Goal: Task Accomplishment & Management: Use online tool/utility

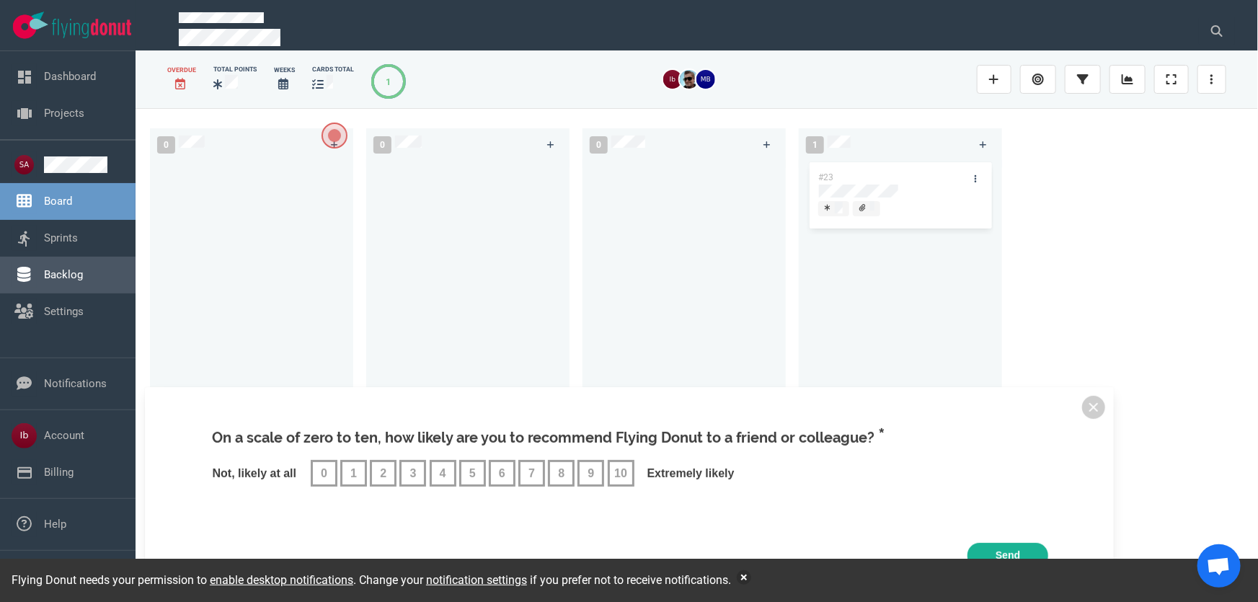
click at [59, 278] on link "Backlog" at bounding box center [63, 274] width 39 height 13
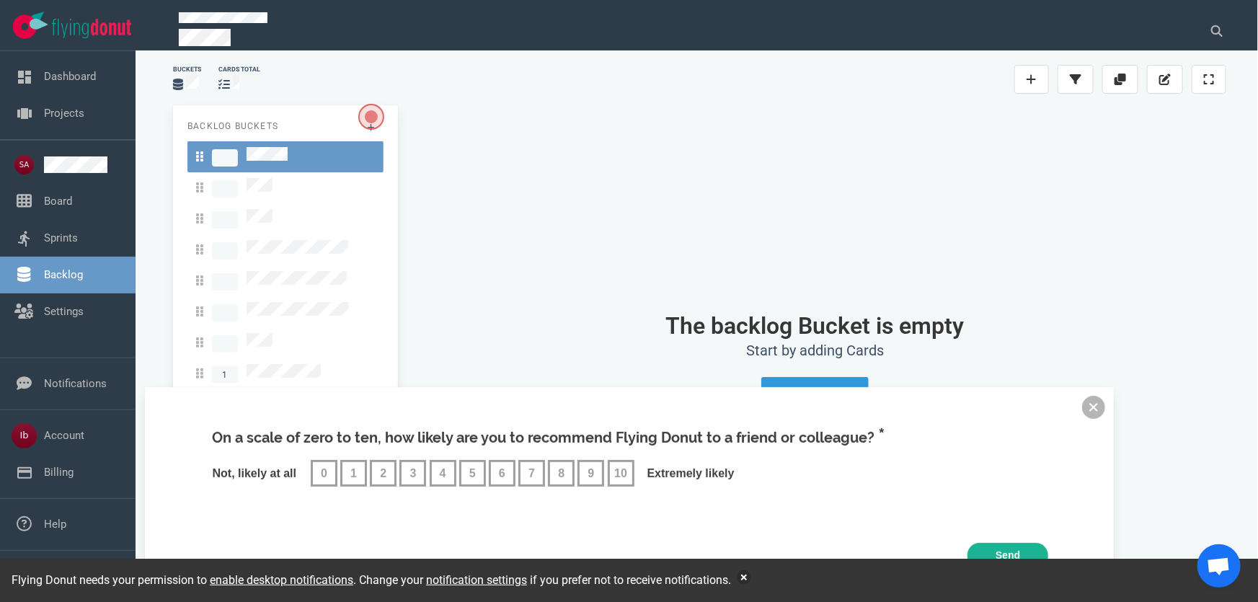
click at [1100, 402] on button at bounding box center [1093, 407] width 23 height 23
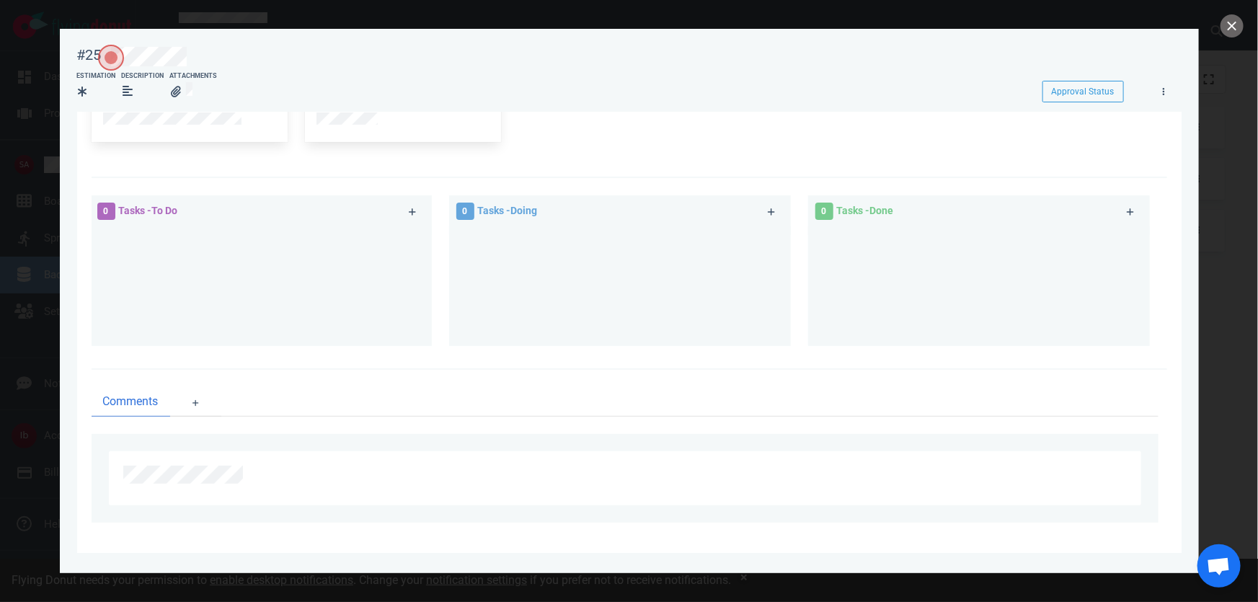
scroll to position [86, 0]
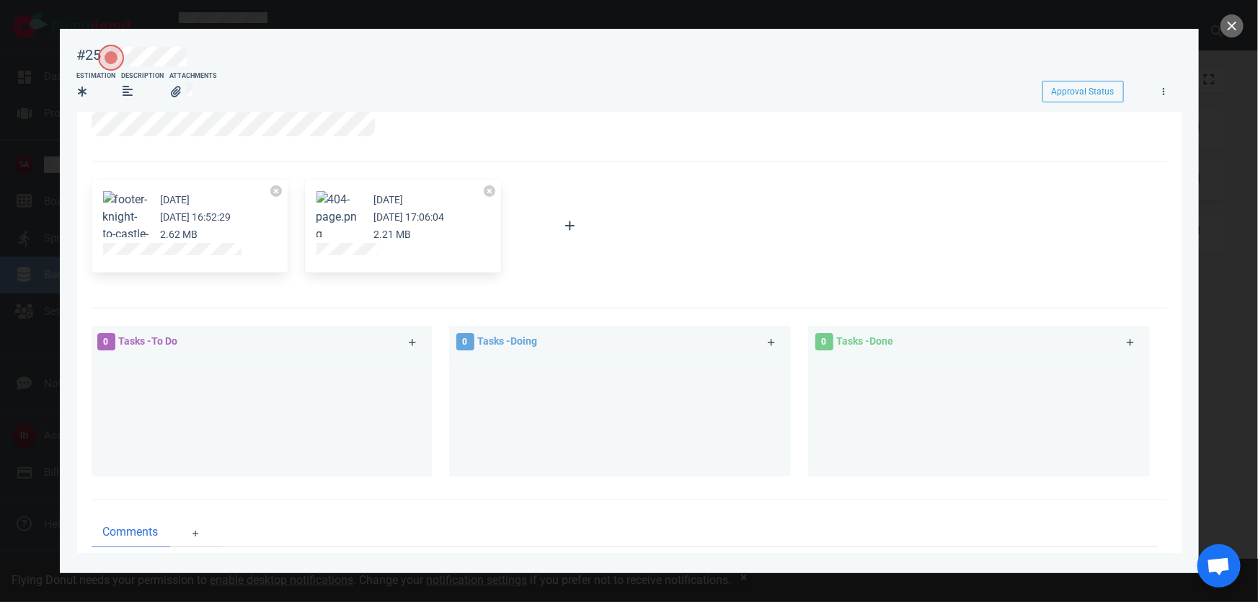
click at [124, 219] on figure at bounding box center [126, 214] width 46 height 46
click at [109, 191] on button "Zoom image" at bounding box center [126, 225] width 46 height 69
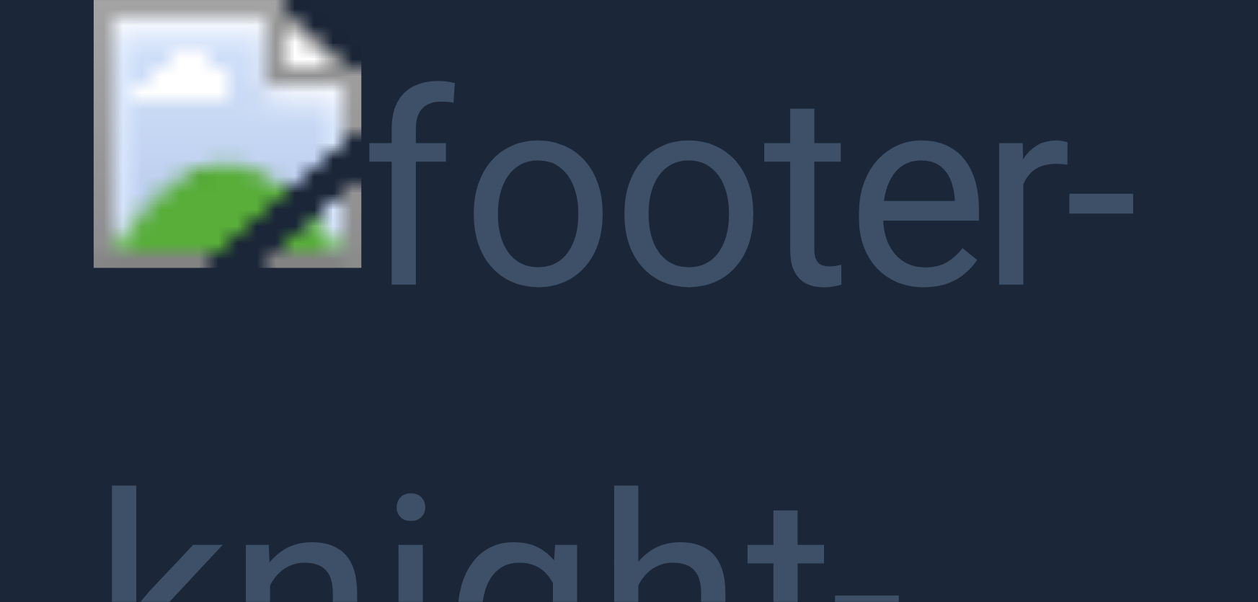
click at [58, 184] on button "Unzoom image" at bounding box center [629, 301] width 1258 height 602
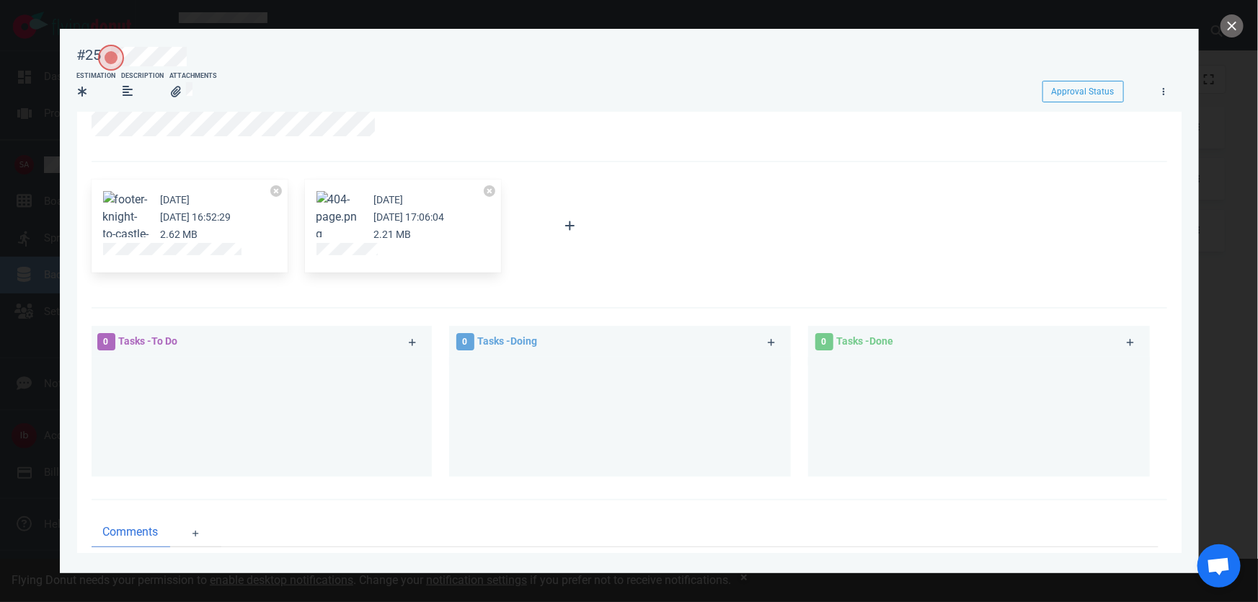
click at [329, 209] on button "Zoom image" at bounding box center [340, 217] width 46 height 52
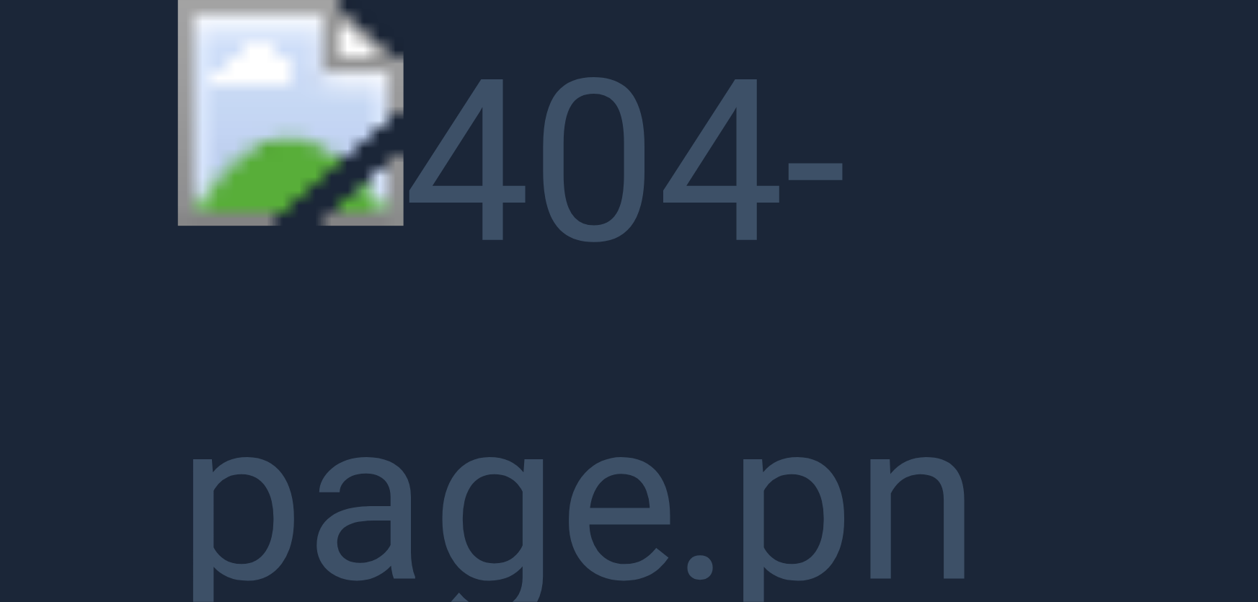
click at [172, 240] on button "Unzoom image" at bounding box center [629, 301] width 1258 height 602
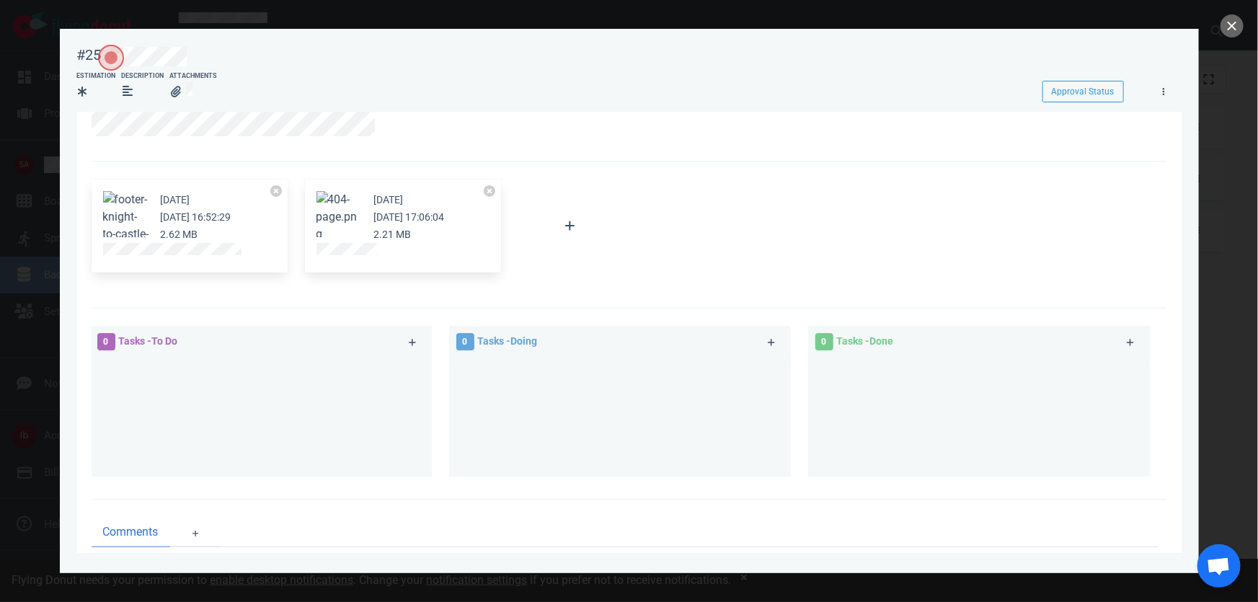
click at [134, 207] on button "Zoom image" at bounding box center [126, 225] width 46 height 69
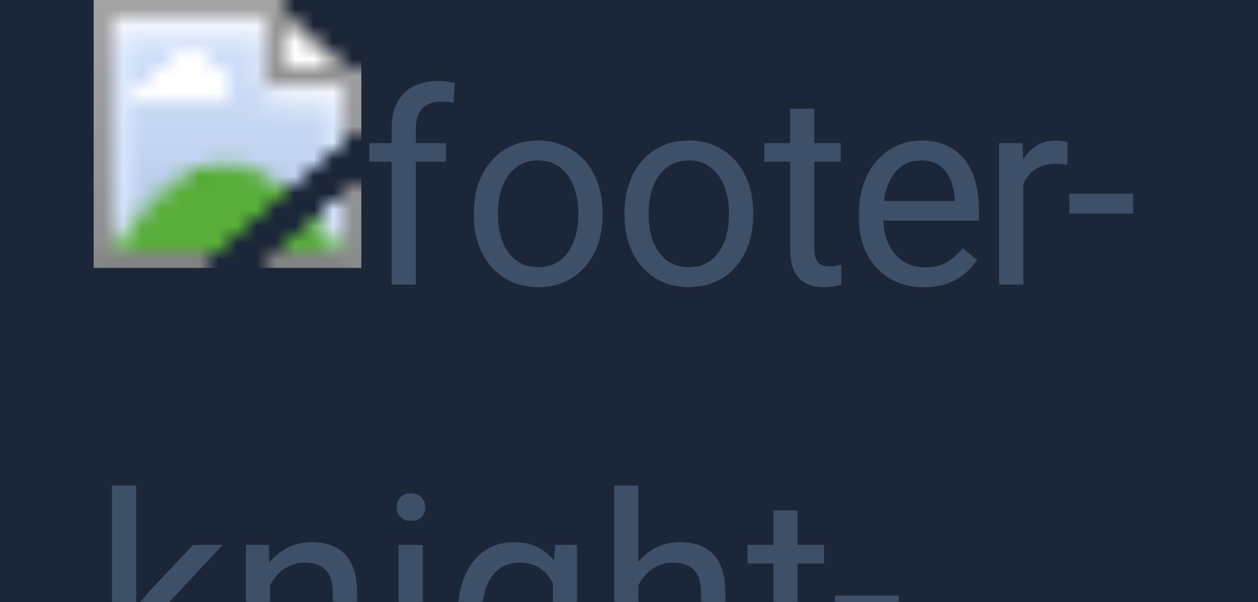
click at [514, 107] on button "Unzoom image" at bounding box center [629, 301] width 1258 height 602
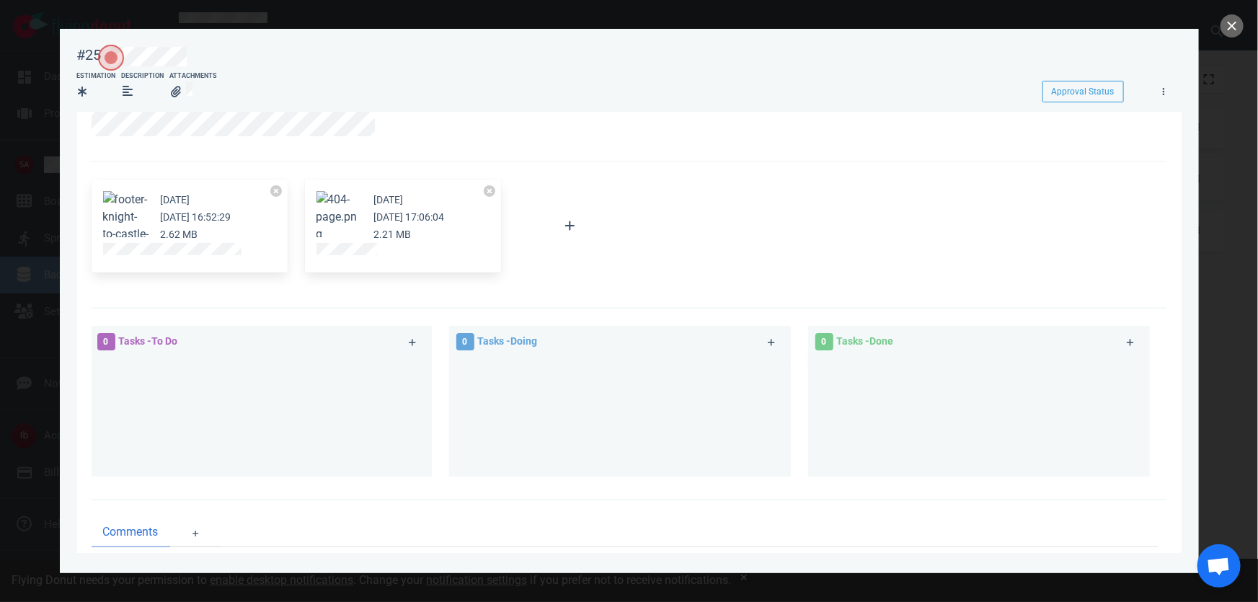
click at [343, 203] on button "Zoom image" at bounding box center [340, 217] width 46 height 52
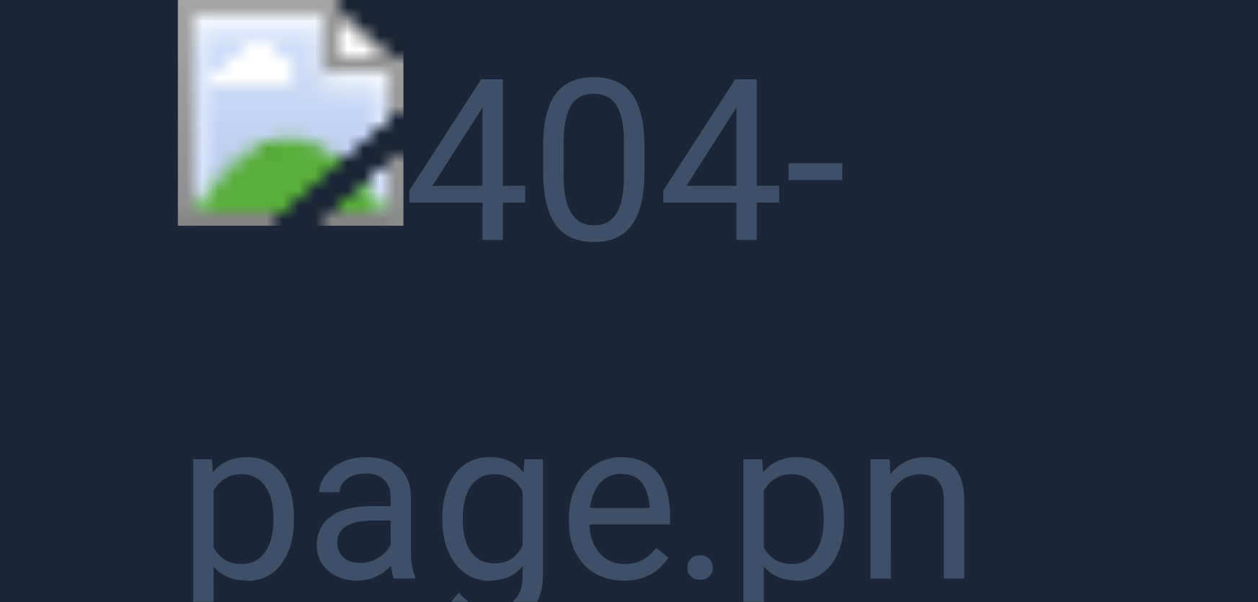
drag, startPoint x: 389, startPoint y: 169, endPoint x: 133, endPoint y: 284, distance: 279.8
click at [133, 284] on button "Unzoom image" at bounding box center [629, 301] width 1258 height 602
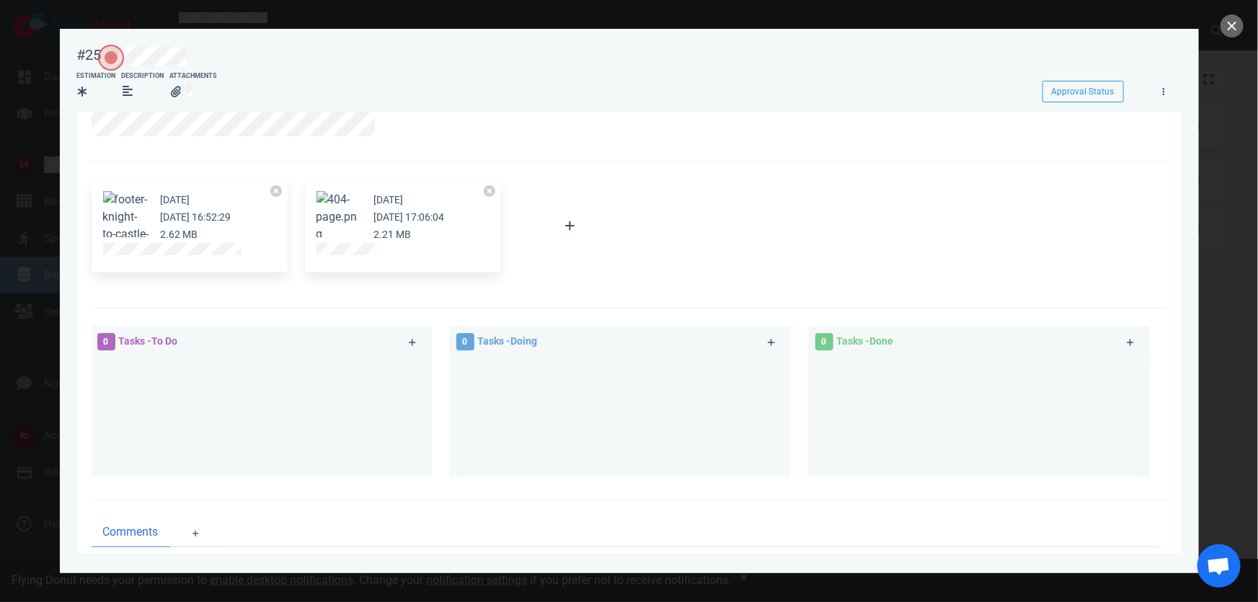
click at [353, 198] on button "Zoom image" at bounding box center [340, 217] width 46 height 52
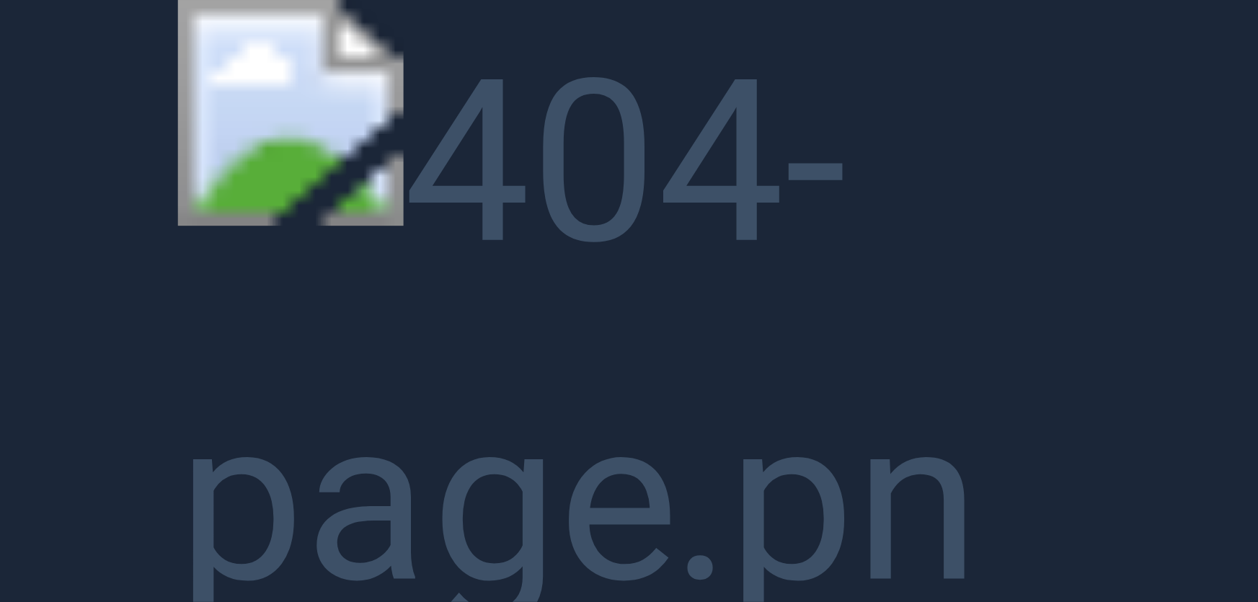
click at [130, 144] on button "Unzoom image" at bounding box center [629, 301] width 1258 height 602
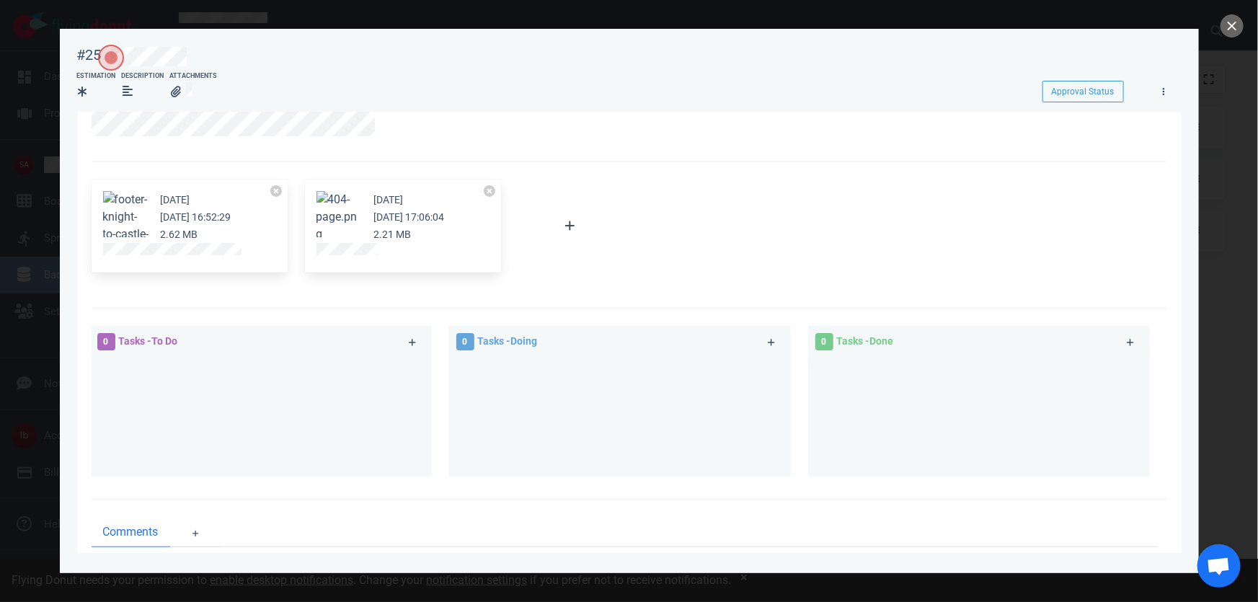
click at [331, 200] on button "Zoom image" at bounding box center [340, 217] width 46 height 52
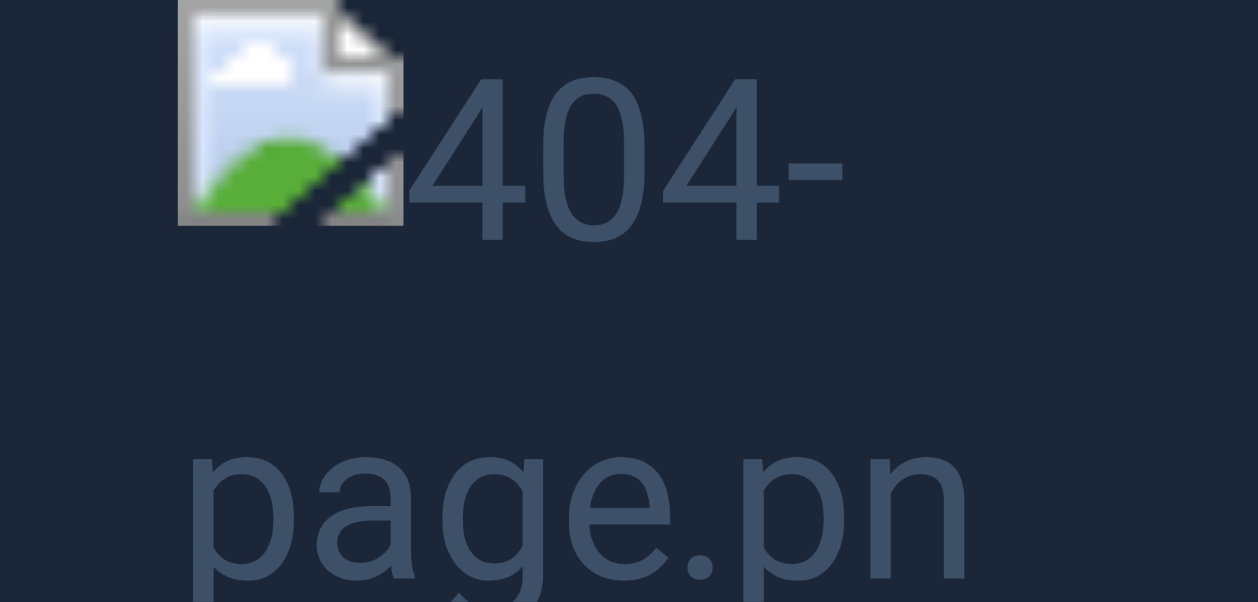
click at [102, 118] on button "Unzoom image" at bounding box center [629, 301] width 1258 height 602
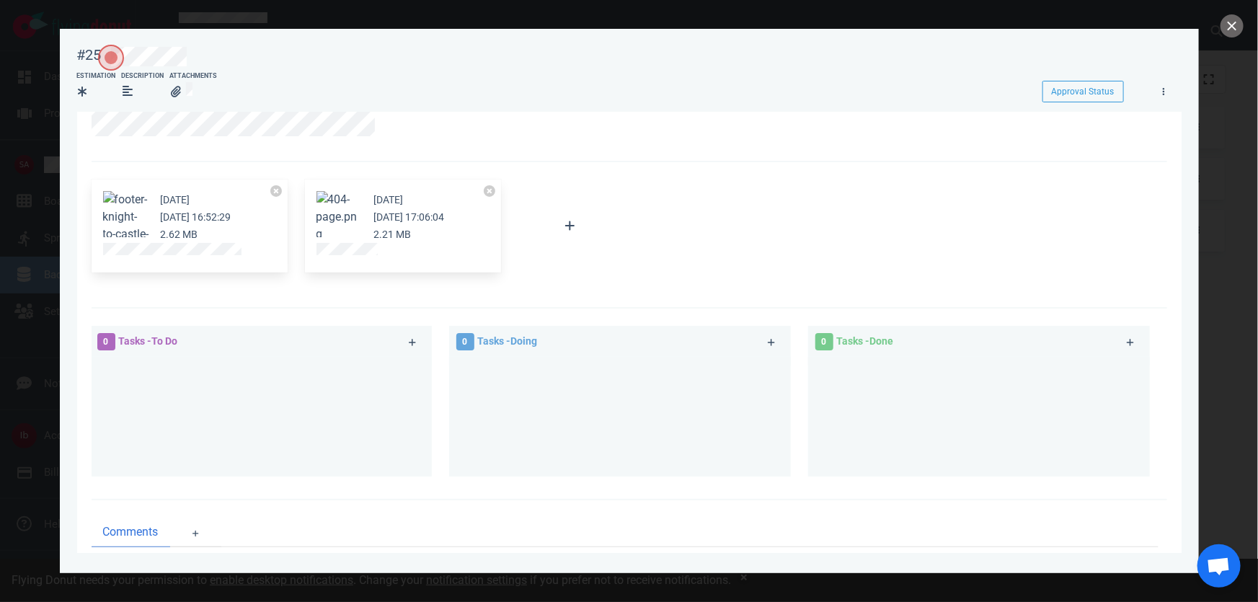
click at [352, 201] on button "Zoom image" at bounding box center [340, 217] width 46 height 52
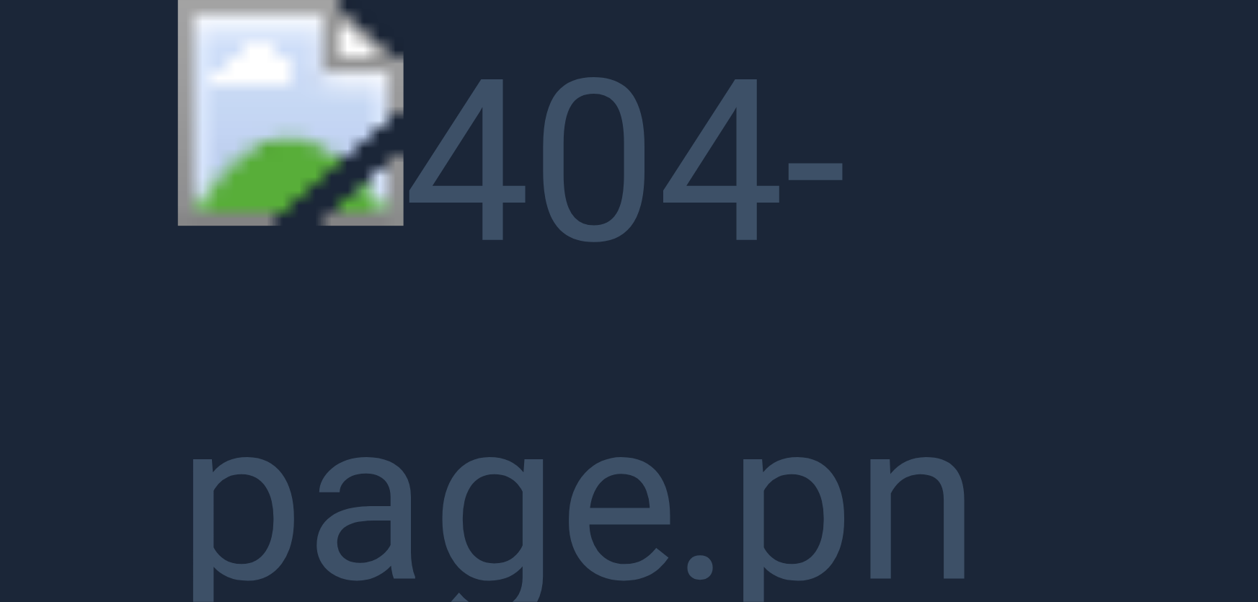
click at [167, 159] on button "Unzoom image" at bounding box center [629, 301] width 1258 height 602
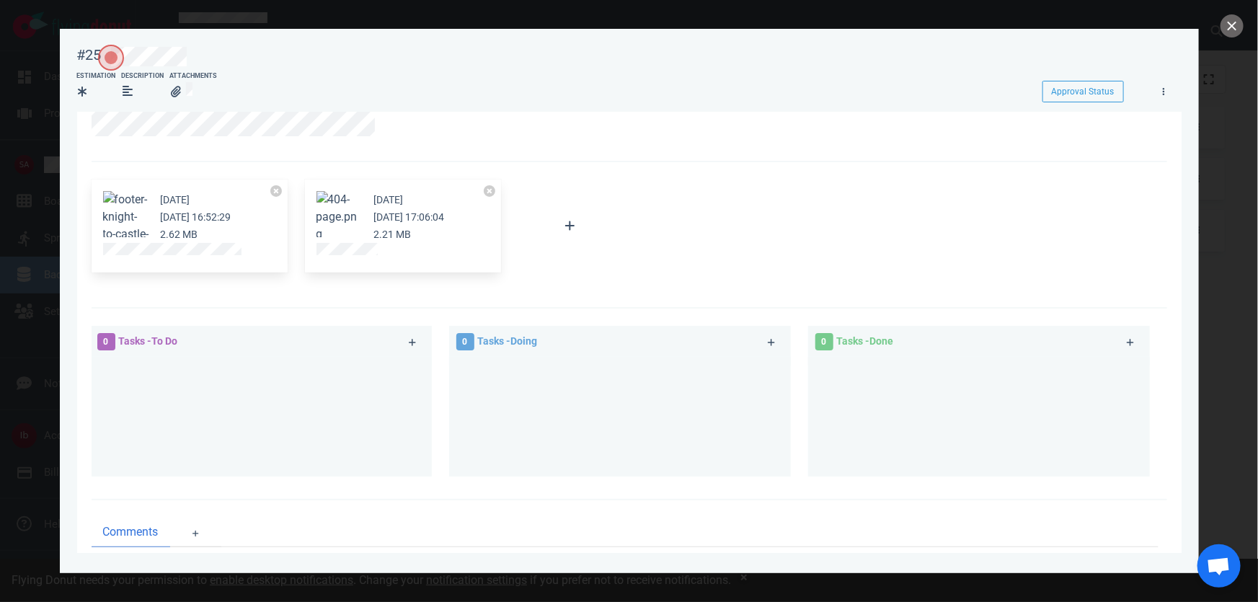
click at [325, 206] on button "Zoom image" at bounding box center [340, 217] width 46 height 52
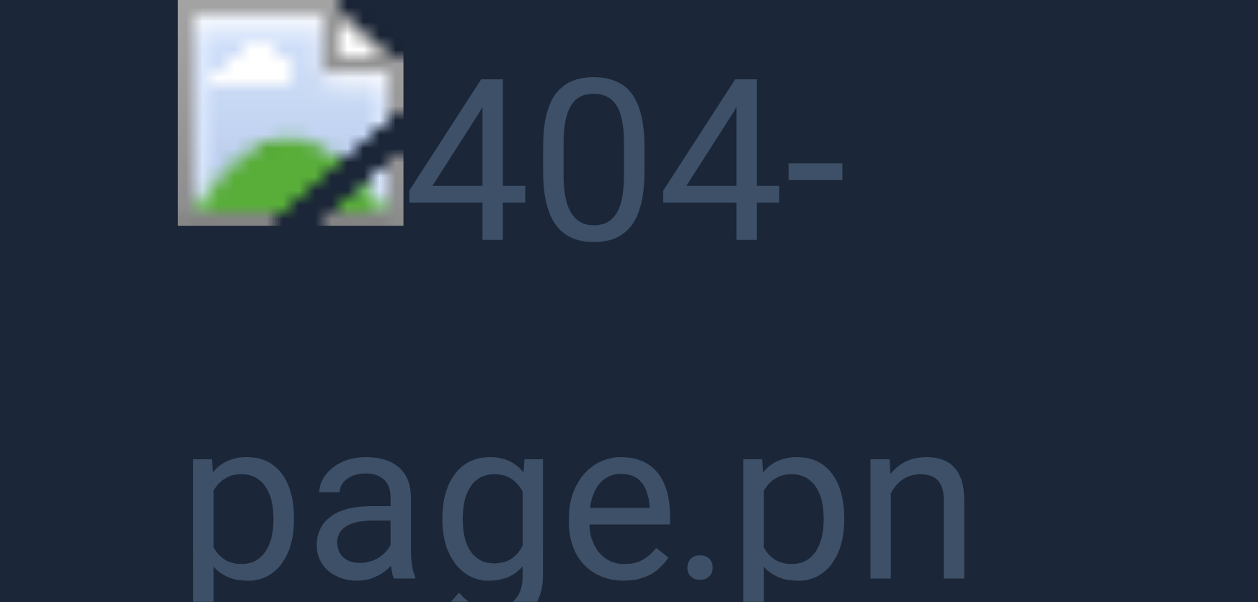
click at [92, 89] on button "Unzoom image" at bounding box center [629, 301] width 1258 height 602
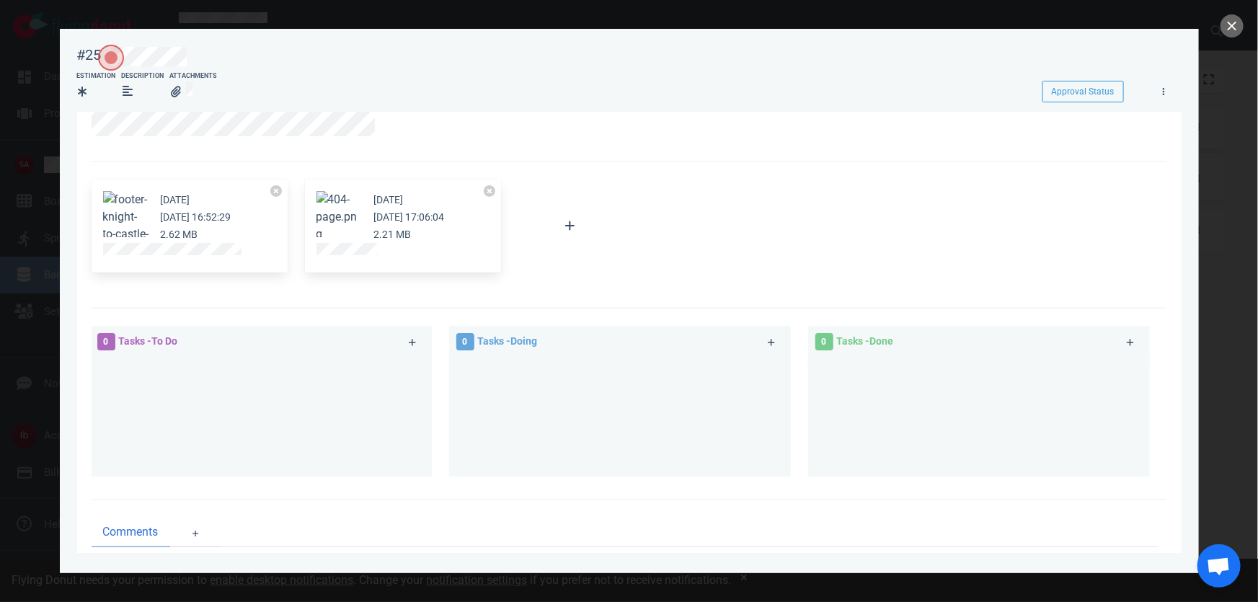
click at [45, 58] on div at bounding box center [629, 301] width 1258 height 602
click at [40, 54] on div at bounding box center [629, 301] width 1258 height 602
click at [1225, 18] on button "close" at bounding box center [1232, 25] width 23 height 23
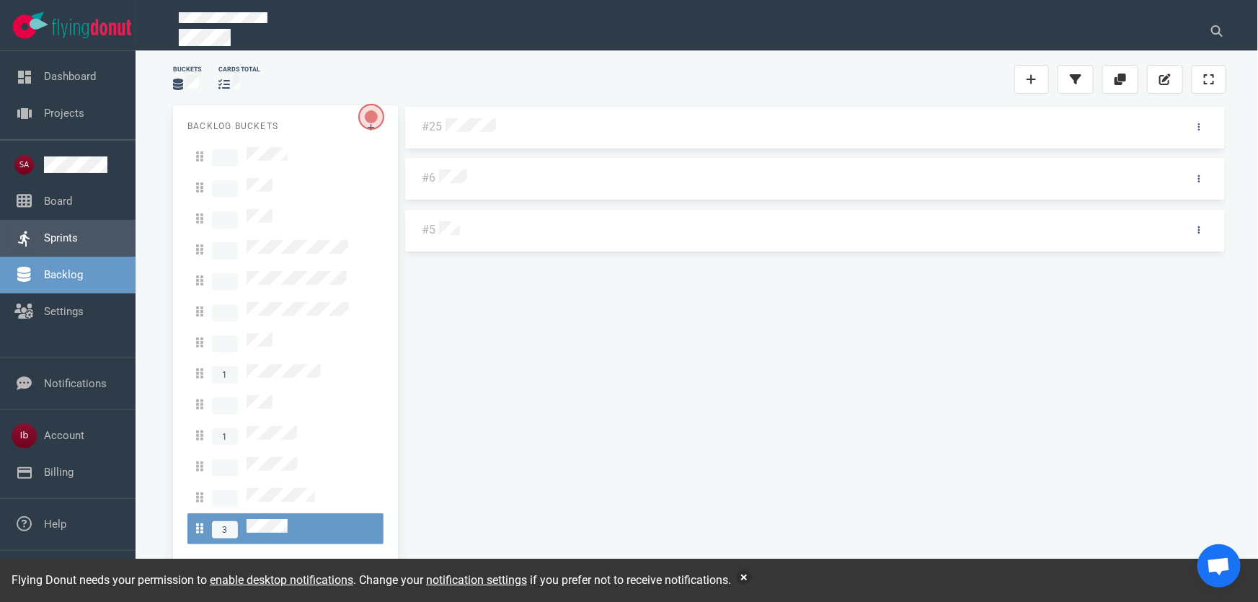
click at [58, 244] on link "Sprints" at bounding box center [61, 237] width 34 height 13
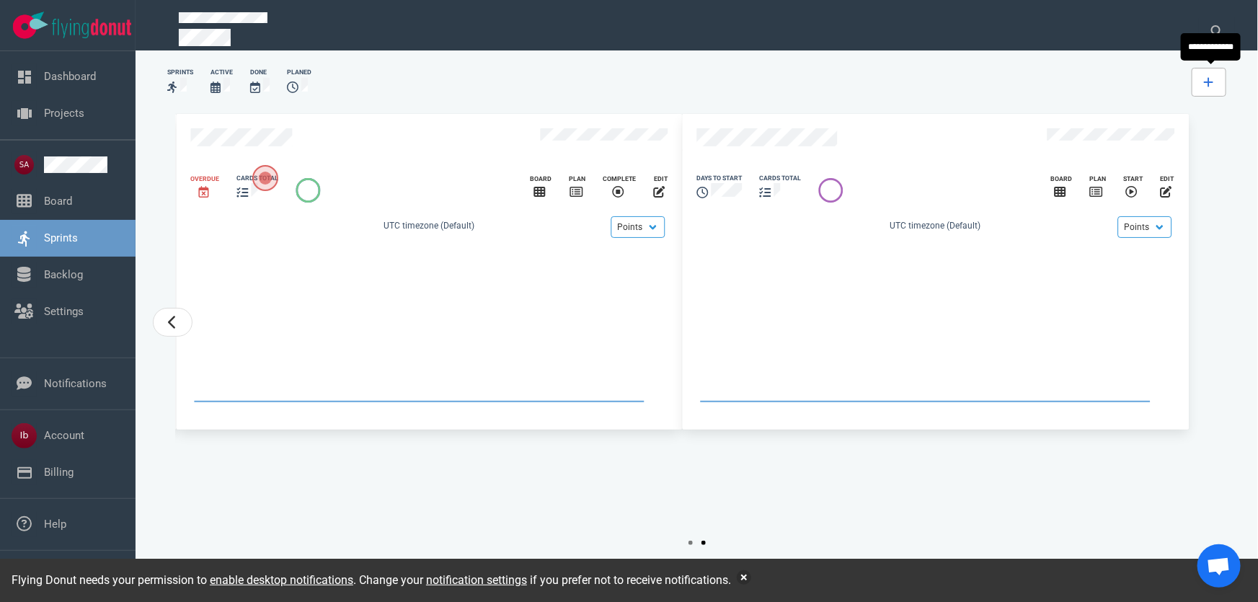
click at [1218, 71] on link at bounding box center [1209, 82] width 35 height 29
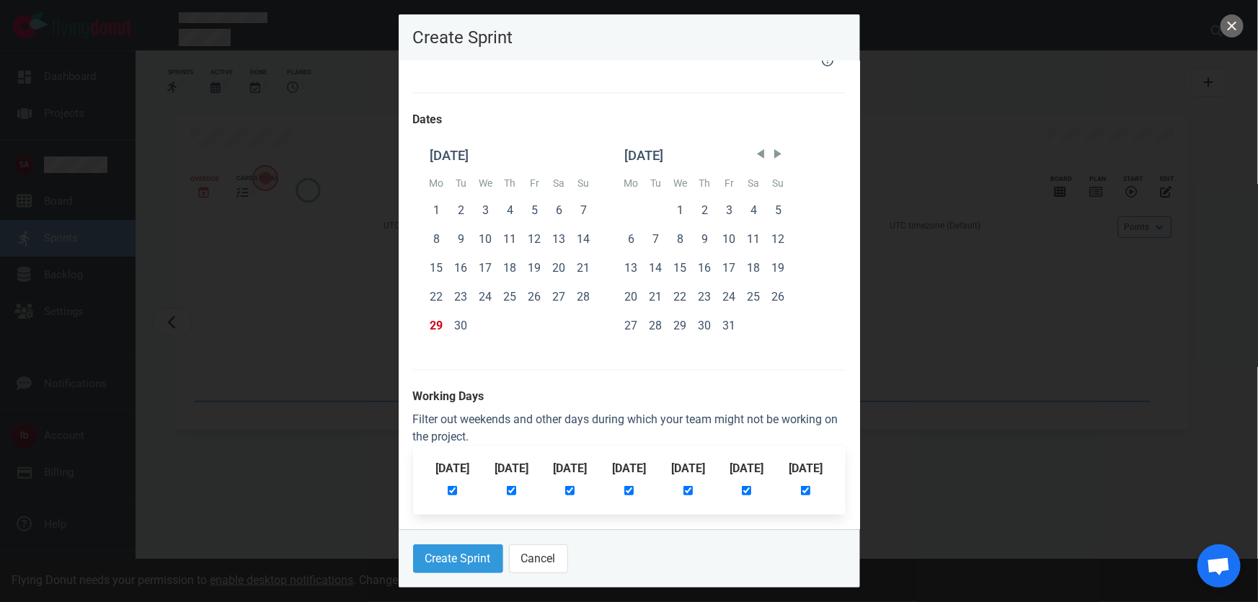
scroll to position [339, 0]
click at [413, 552] on button "Create Sprint" at bounding box center [458, 558] width 90 height 29
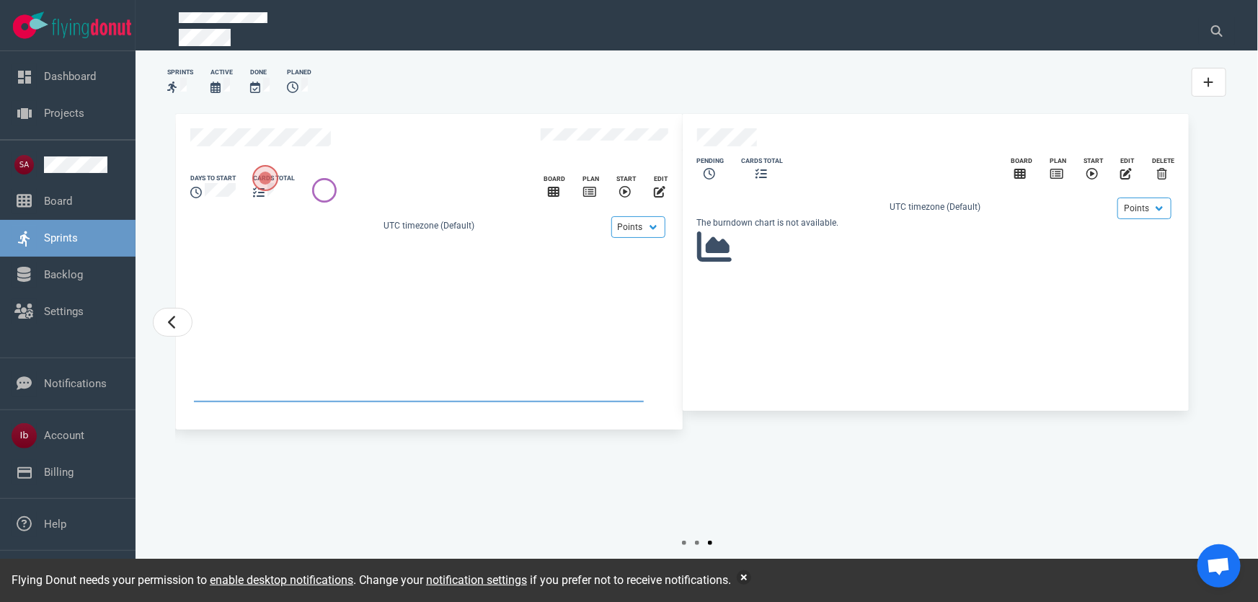
click at [992, 264] on div "The burndown chart is not available." at bounding box center [936, 240] width 478 height 48
click at [1096, 180] on icon "slide 4 of 4" at bounding box center [1093, 174] width 12 height 12
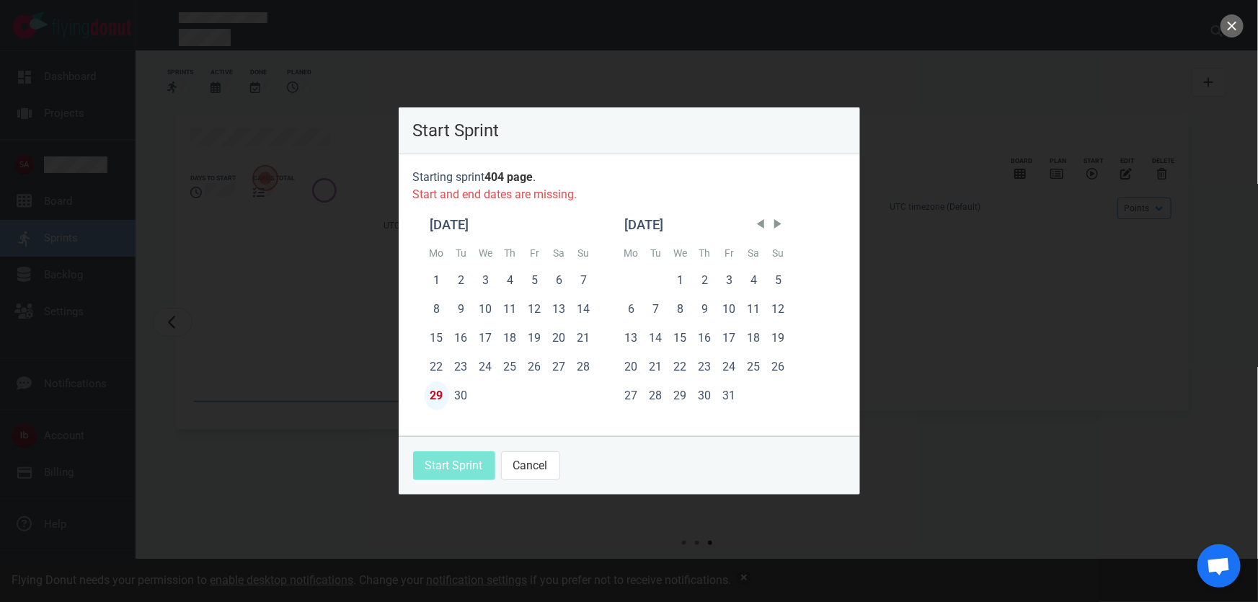
click at [430, 397] on div "29" at bounding box center [437, 395] width 25 height 29
click at [451, 476] on button "Start Sprint" at bounding box center [454, 465] width 82 height 29
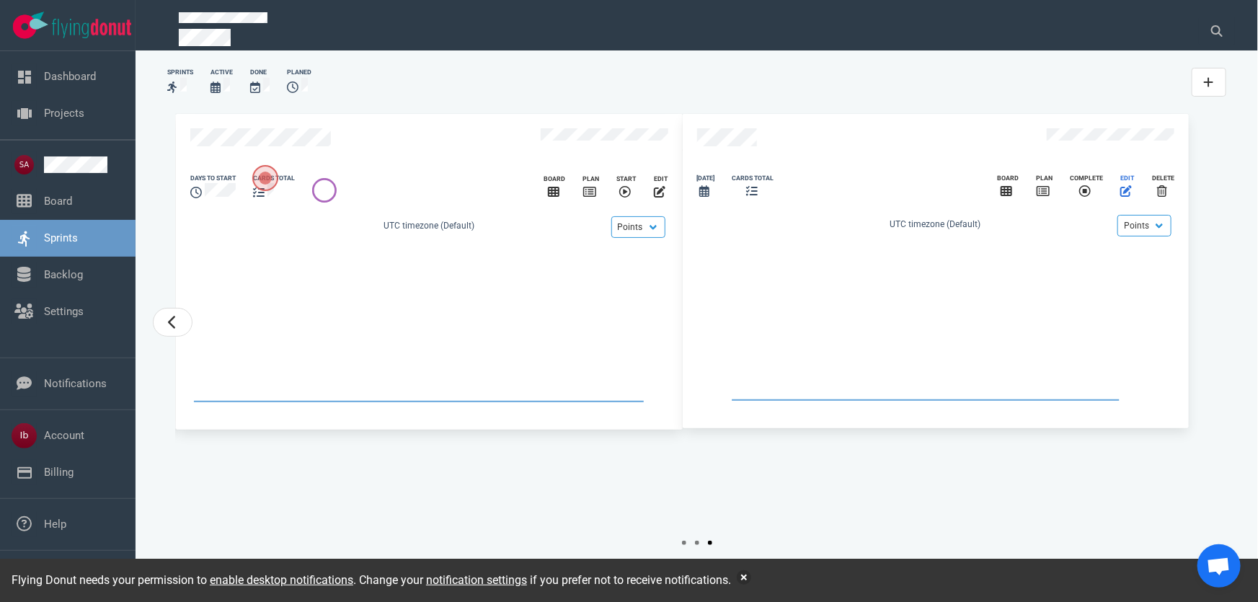
click at [1128, 198] on span "slide 4 of 4" at bounding box center [1126, 192] width 12 height 14
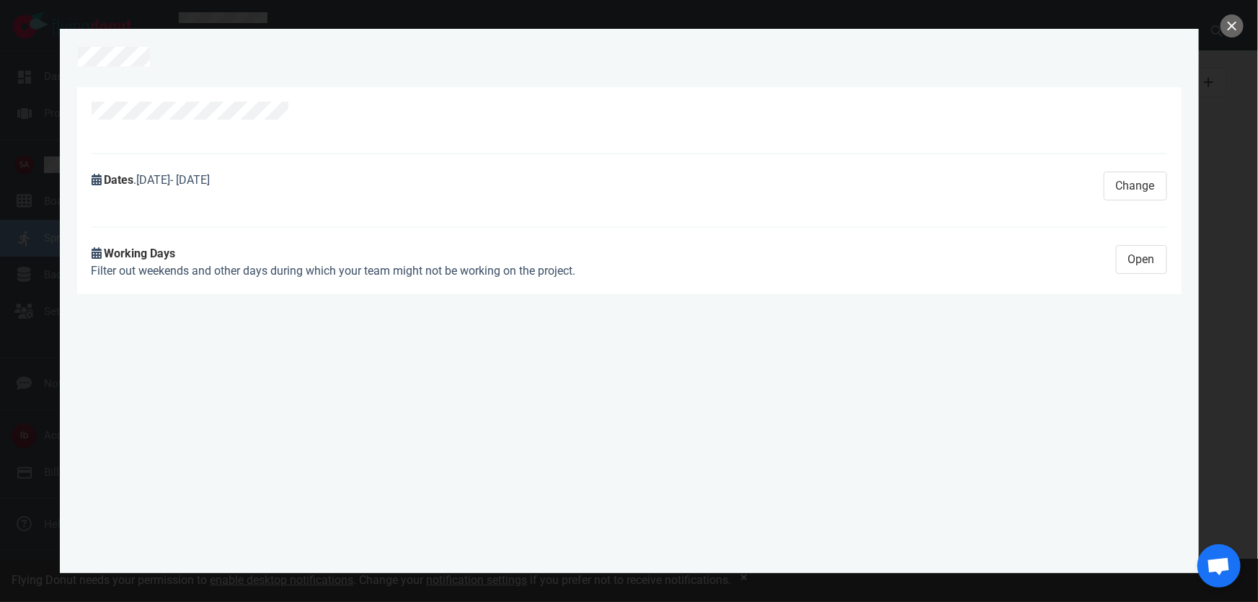
click at [1221, 32] on div at bounding box center [629, 301] width 1258 height 602
click at [1231, 27] on button "close" at bounding box center [1232, 25] width 23 height 23
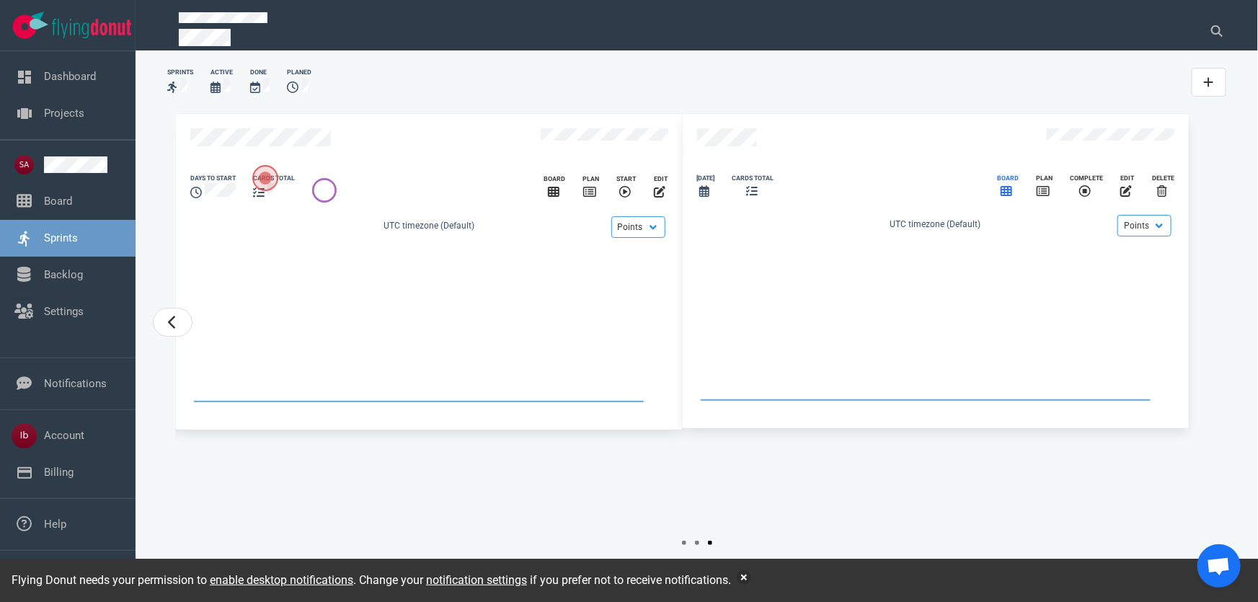
click at [1009, 196] on icon "slide 4 of 4" at bounding box center [1007, 191] width 12 height 10
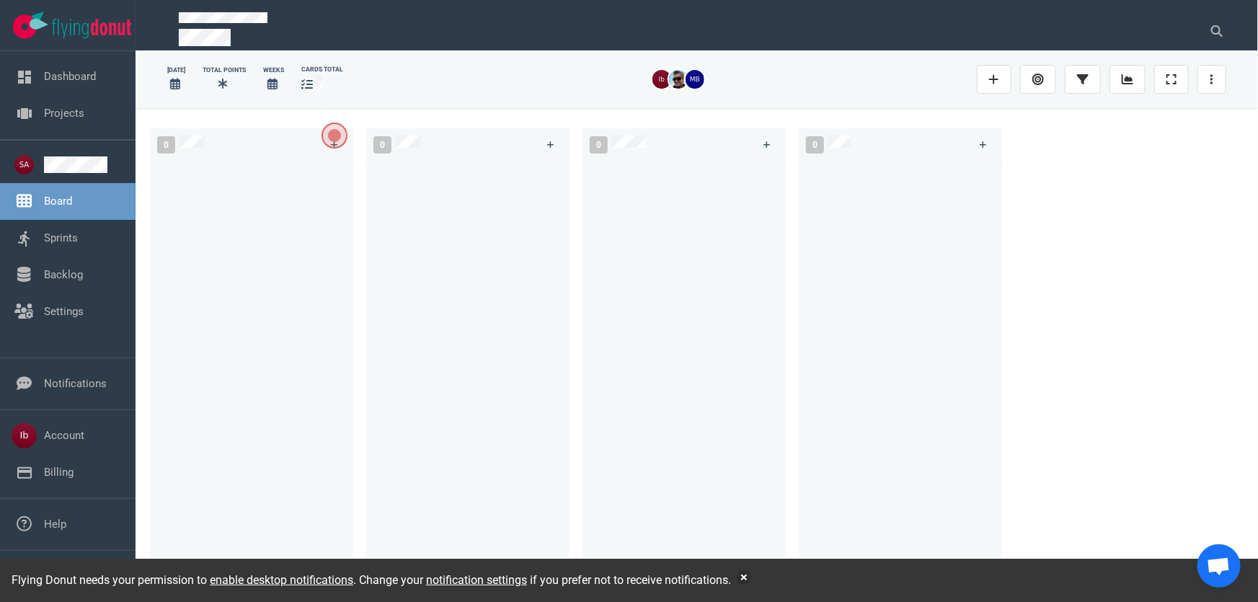
click at [332, 147] on button "Open the dialog" at bounding box center [335, 136] width 26 height 26
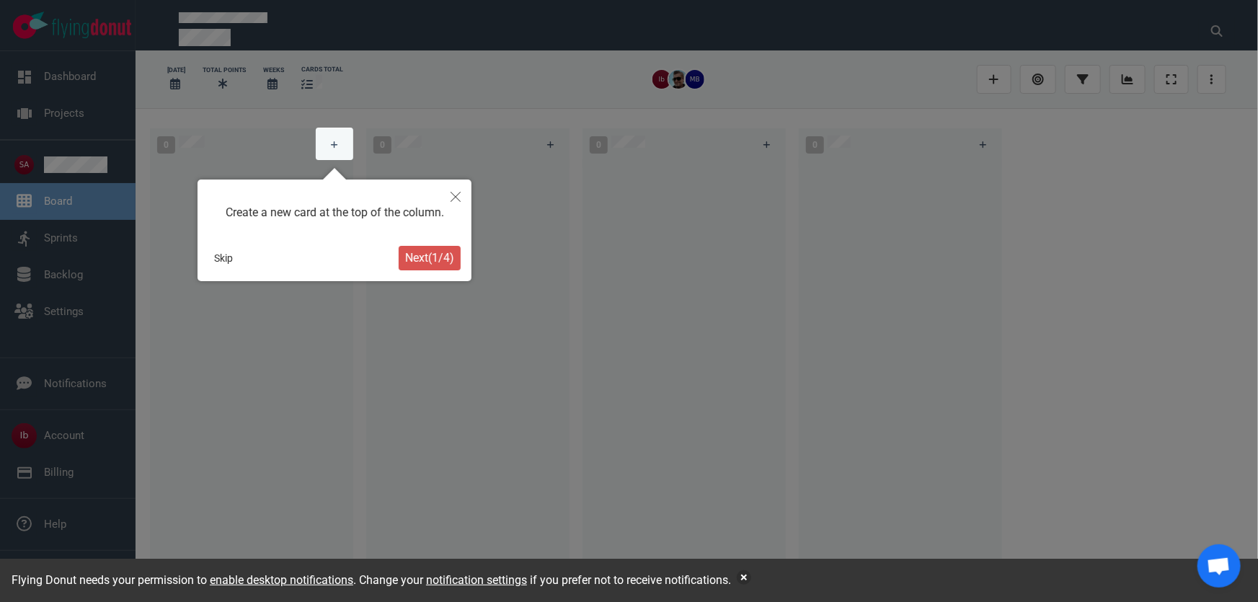
click at [435, 250] on button "Next ( 1 / 4 )" at bounding box center [430, 258] width 62 height 25
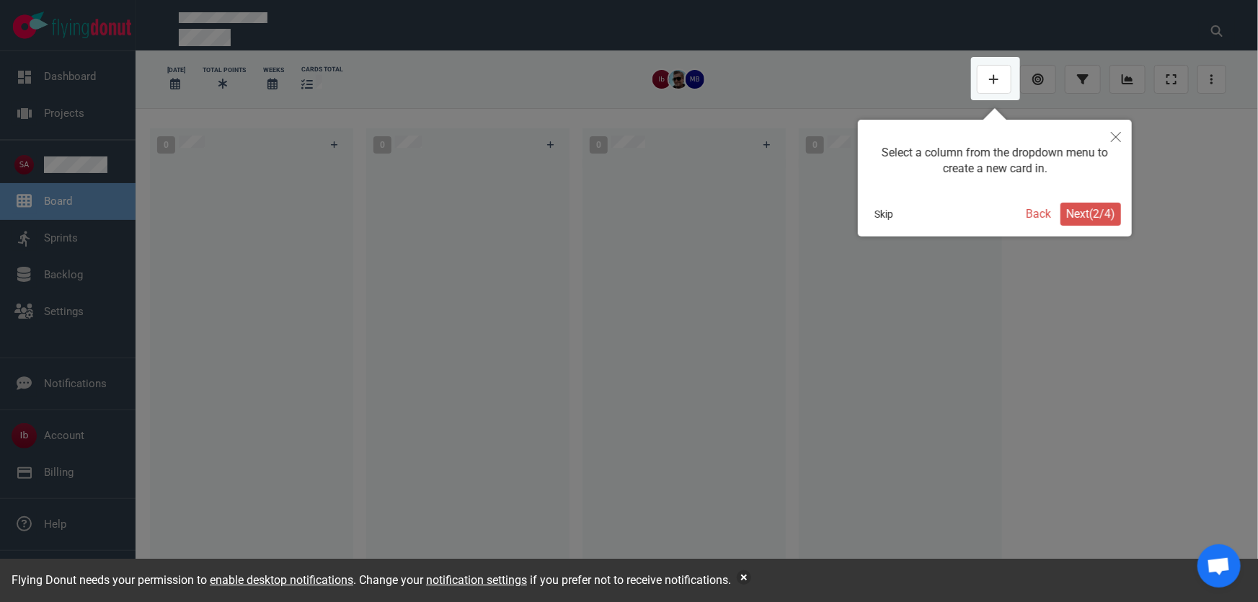
click at [1074, 211] on span "Next ( 2 / 4 )" at bounding box center [1090, 214] width 49 height 14
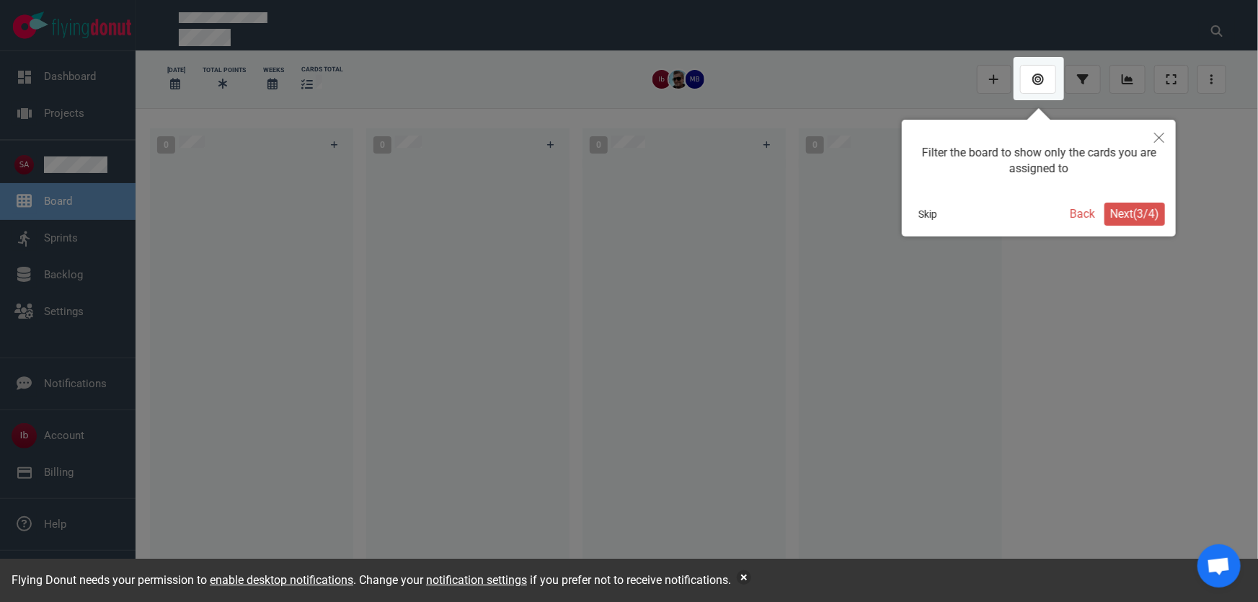
click at [1144, 132] on button "Close" at bounding box center [1159, 137] width 33 height 35
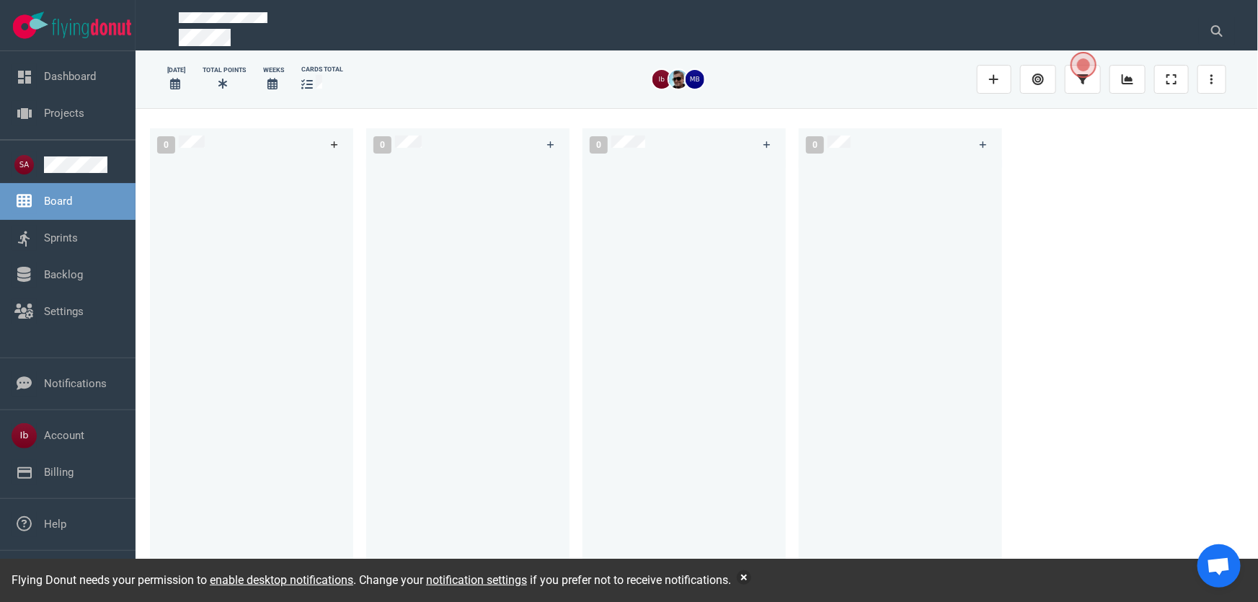
click at [336, 144] on icon at bounding box center [334, 144] width 7 height 7
click at [288, 259] on div at bounding box center [252, 365] width 186 height 412
drag, startPoint x: 334, startPoint y: 145, endPoint x: 352, endPoint y: 149, distance: 18.5
click at [314, 150] on div "0" at bounding box center [236, 144] width 174 height 35
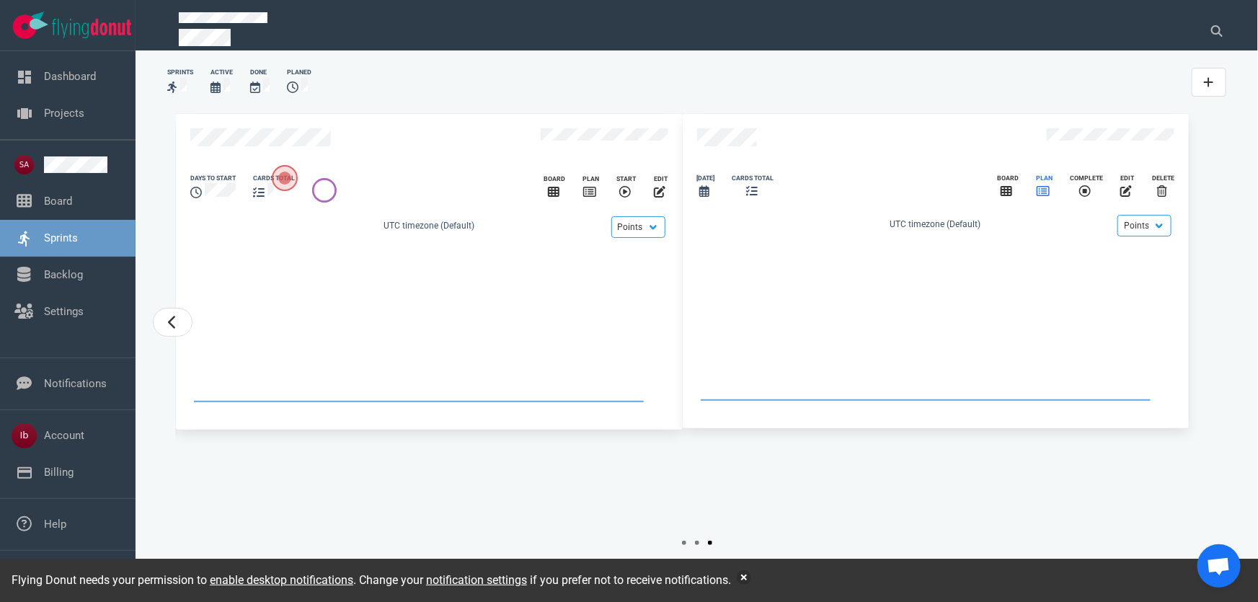
click at [1053, 198] on span "slide 4 of 4" at bounding box center [1051, 192] width 3 height 14
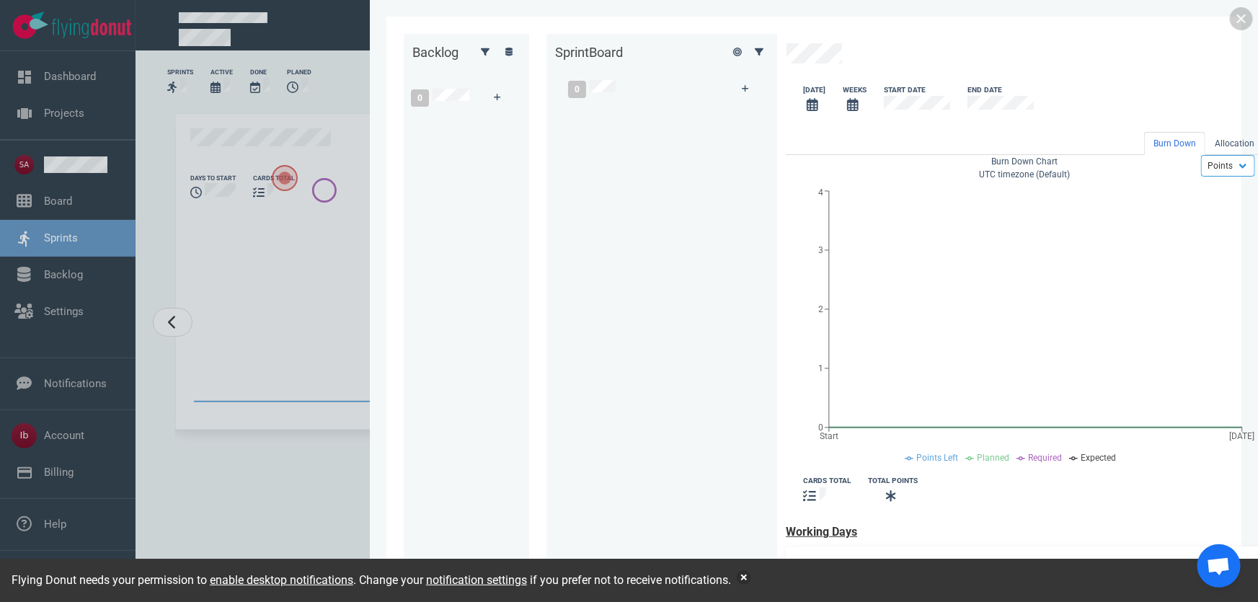
click at [734, 84] on div at bounding box center [750, 88] width 32 height 35
click at [586, 102] on div "0" at bounding box center [646, 88] width 174 height 35
click at [412, 146] on div at bounding box center [459, 129] width 95 height 34
click at [402, 94] on div "0" at bounding box center [444, 97] width 84 height 35
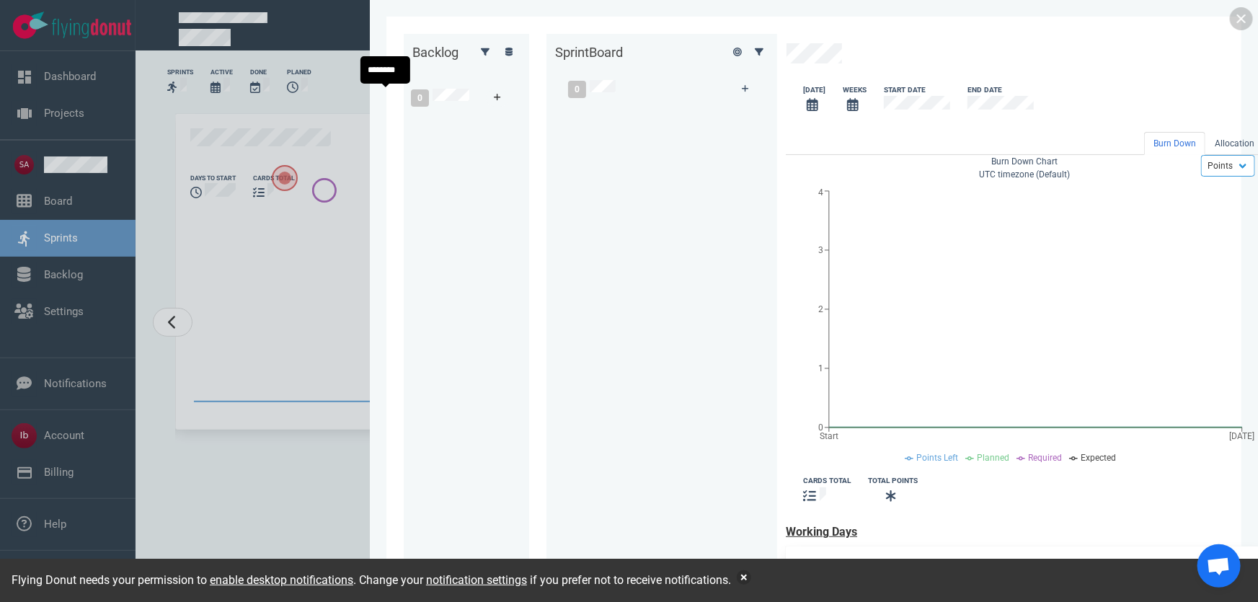
click at [486, 94] on link at bounding box center [497, 98] width 23 height 18
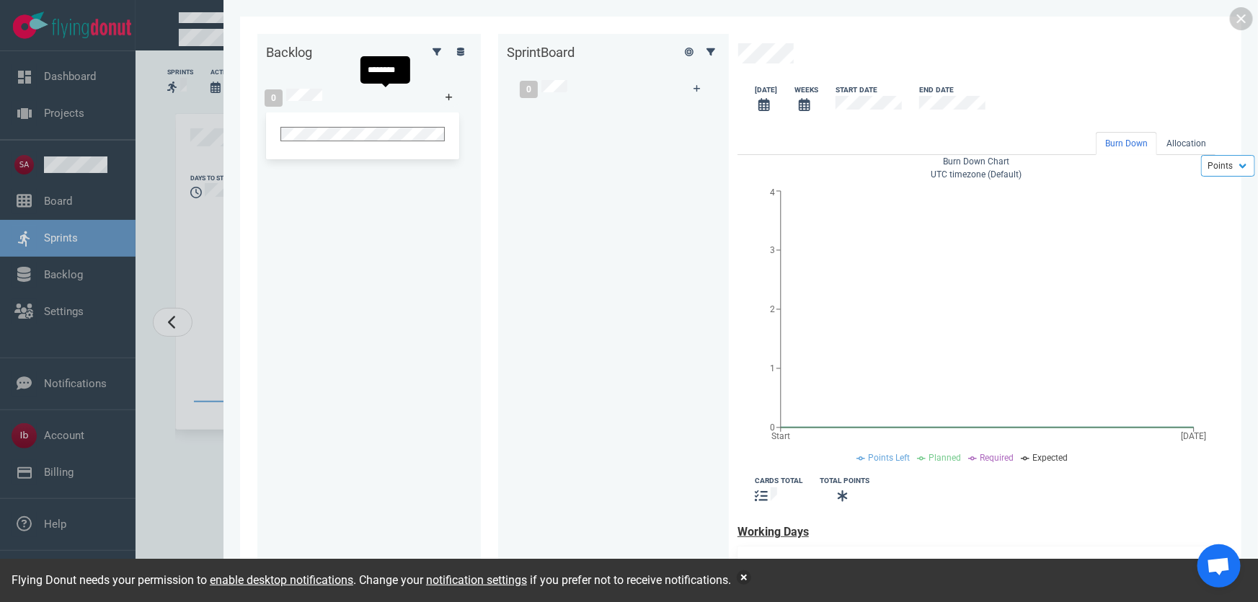
click at [438, 98] on link at bounding box center [449, 98] width 23 height 18
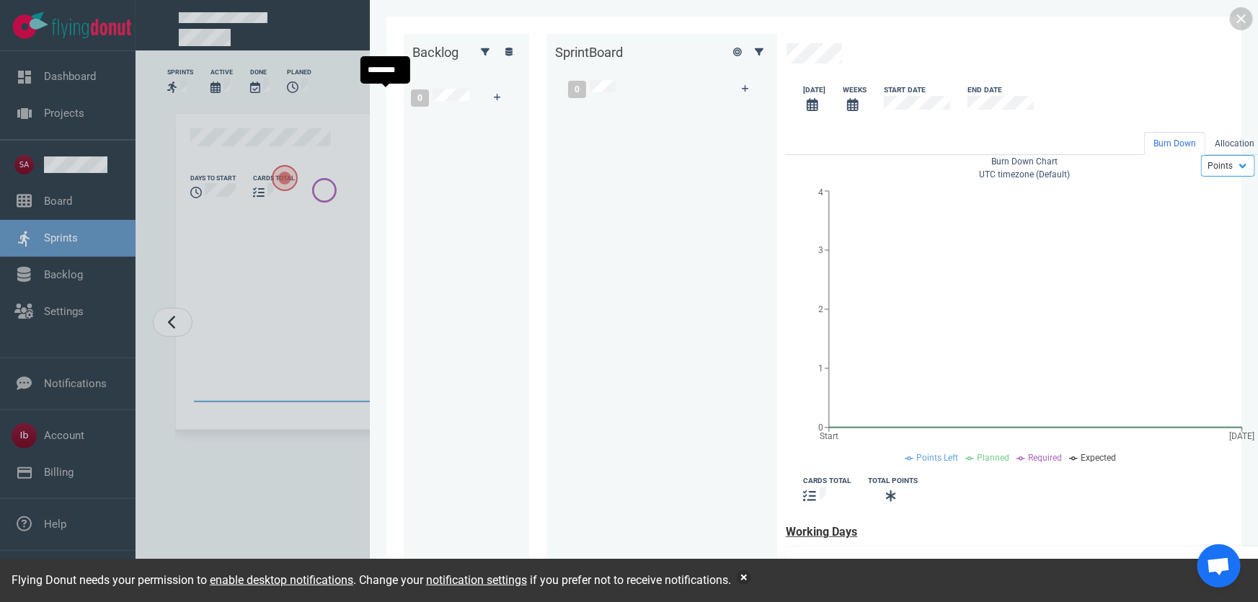
click at [412, 146] on div at bounding box center [459, 129] width 95 height 34
click at [476, 55] on link at bounding box center [485, 52] width 19 height 18
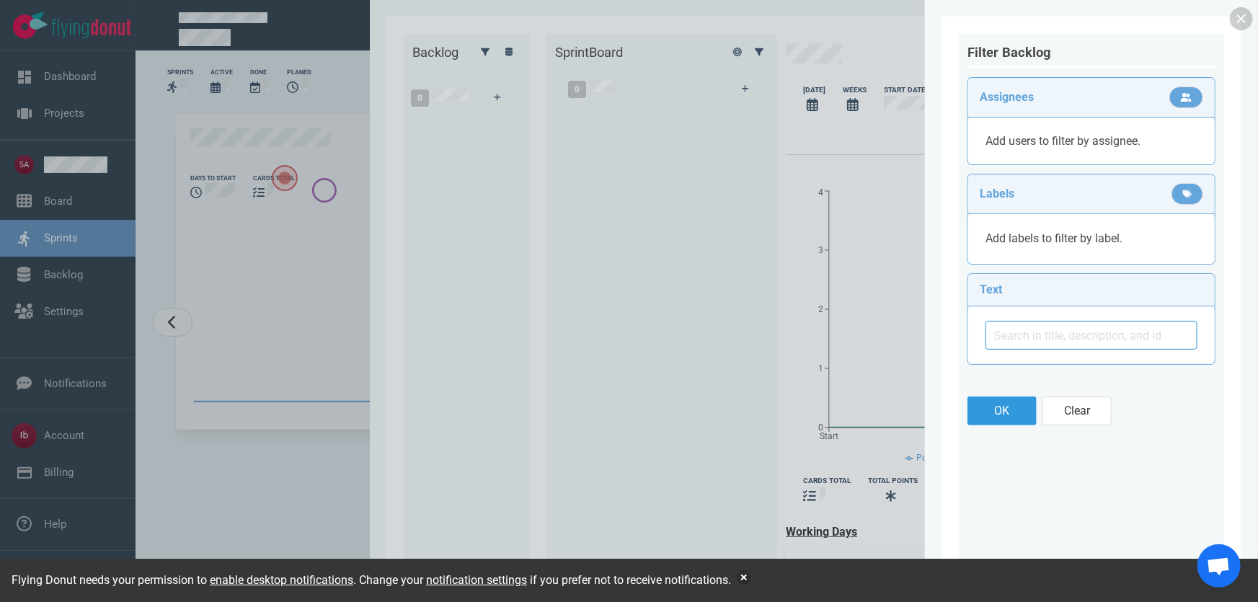
click at [389, 60] on div at bounding box center [629, 301] width 1258 height 602
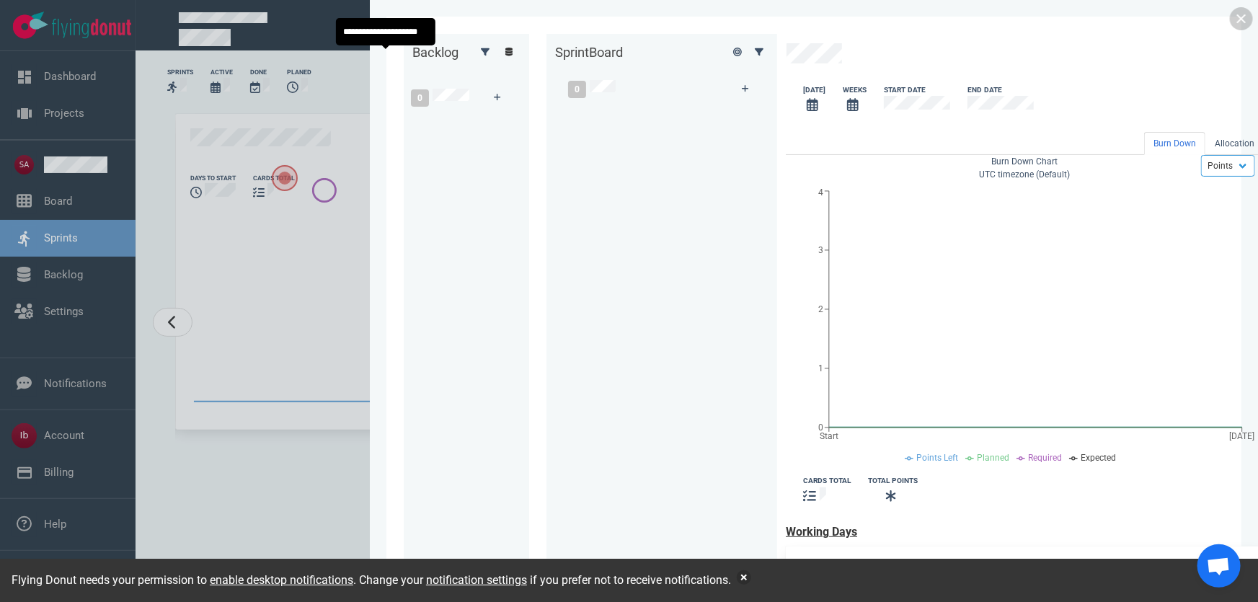
click at [497, 58] on link at bounding box center [508, 52] width 23 height 18
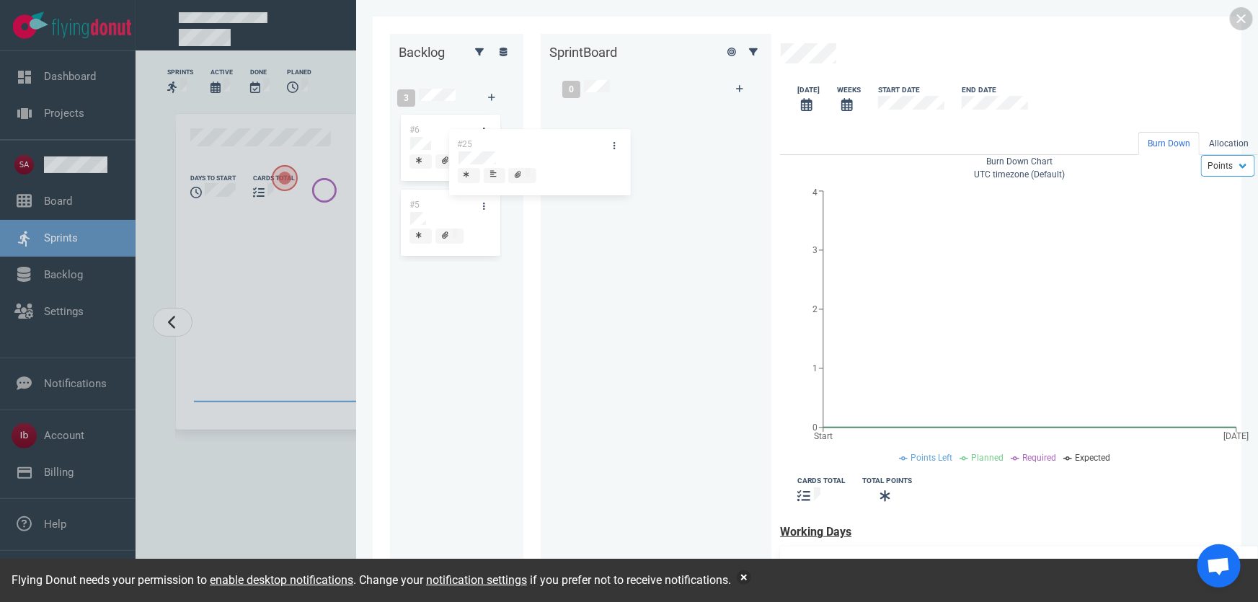
drag, startPoint x: 269, startPoint y: 130, endPoint x: 506, endPoint y: 145, distance: 237.6
click at [506, 145] on div "Backlog 3 #25 #6 #5 #25 Sprint Board 0 [DATE] Weeks Start Date End Date Burn Do…" at bounding box center [807, 301] width 834 height 534
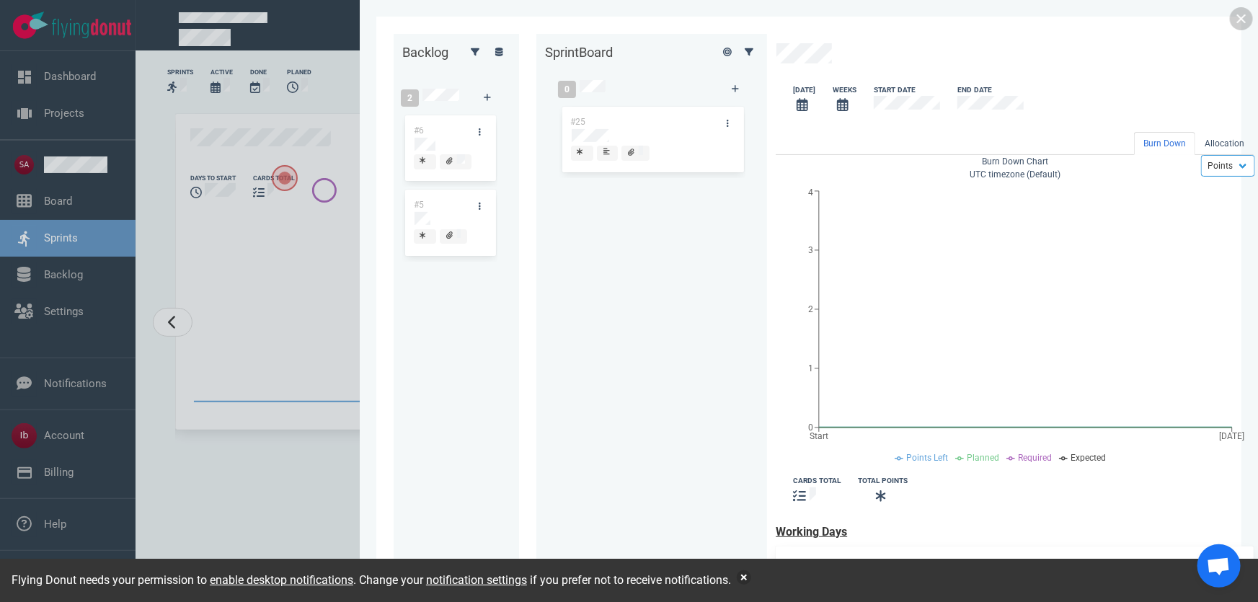
click at [360, 124] on div "Backlog 2 #6 #5 Sprint Board 0 #25 [DATE] Weeks Start Date End Date Burn Down A…" at bounding box center [809, 301] width 898 height 602
click at [143, 138] on div at bounding box center [629, 301] width 1258 height 602
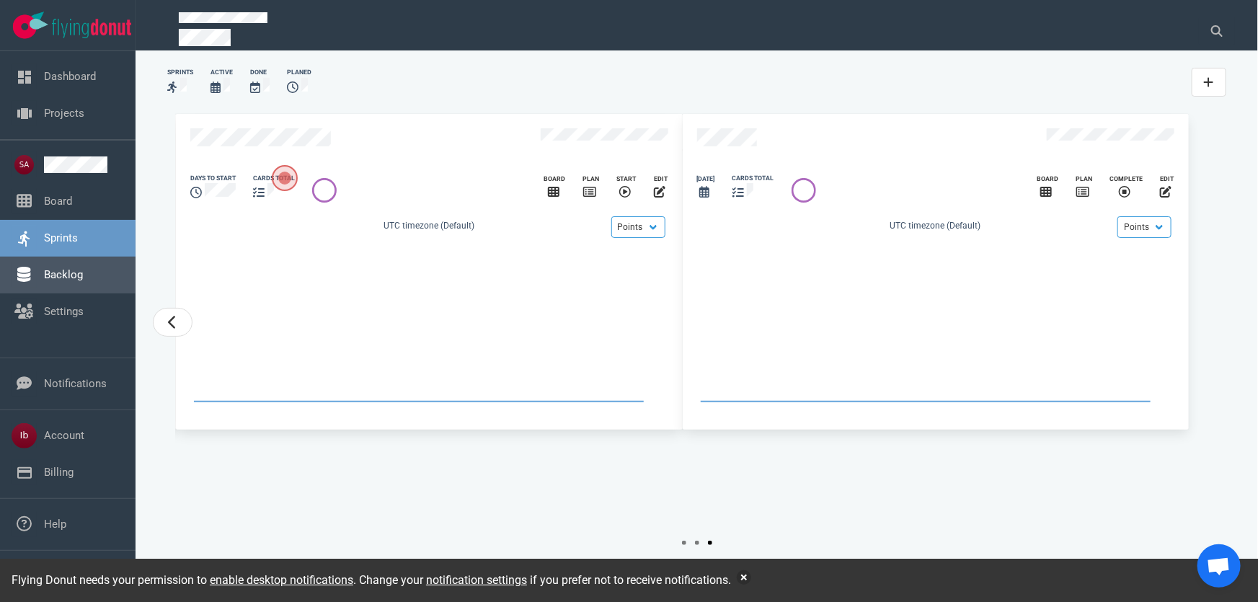
click at [63, 268] on link "Backlog" at bounding box center [63, 274] width 39 height 13
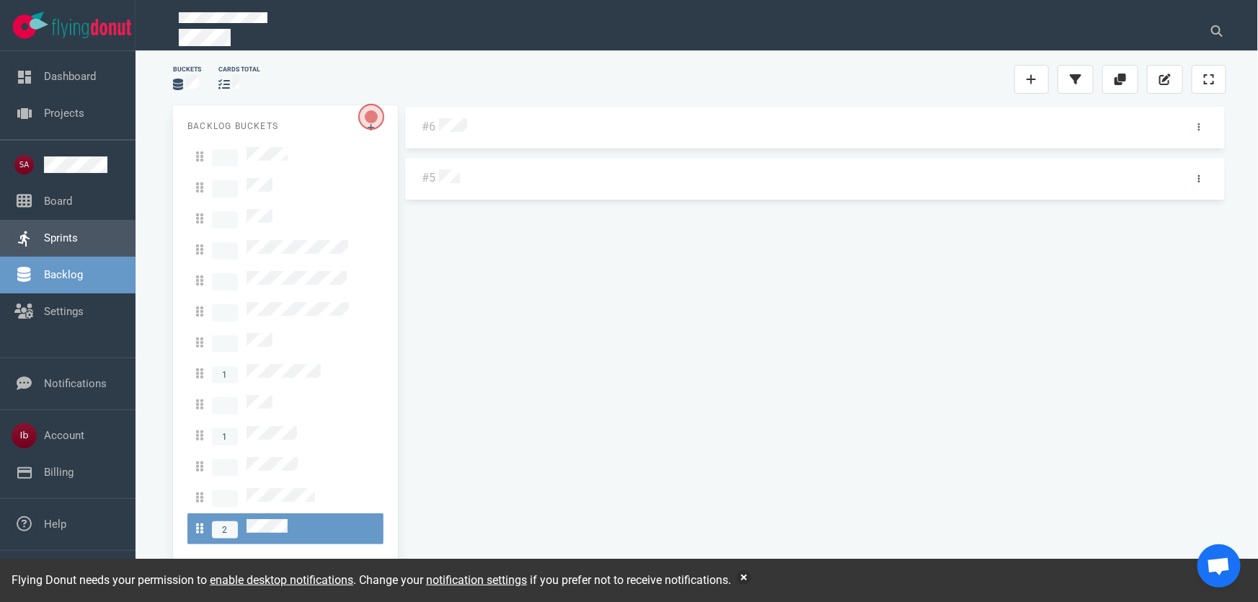
click at [64, 238] on link "Sprints" at bounding box center [61, 237] width 34 height 13
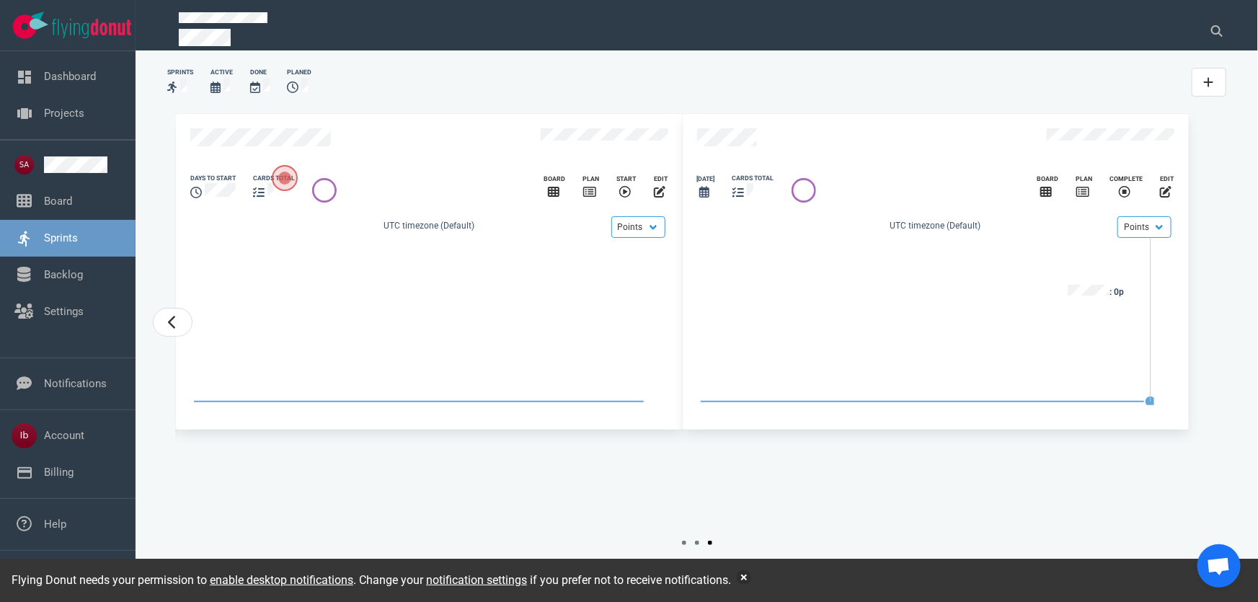
click at [1001, 306] on icon "slide 4 of 4" at bounding box center [925, 320] width 457 height 170
click at [715, 201] on div "slide 4 of 4" at bounding box center [706, 192] width 18 height 17
click at [709, 198] on icon "slide 4 of 4" at bounding box center [704, 192] width 10 height 12
click at [744, 198] on icon "slide 4 of 4" at bounding box center [739, 193] width 12 height 12
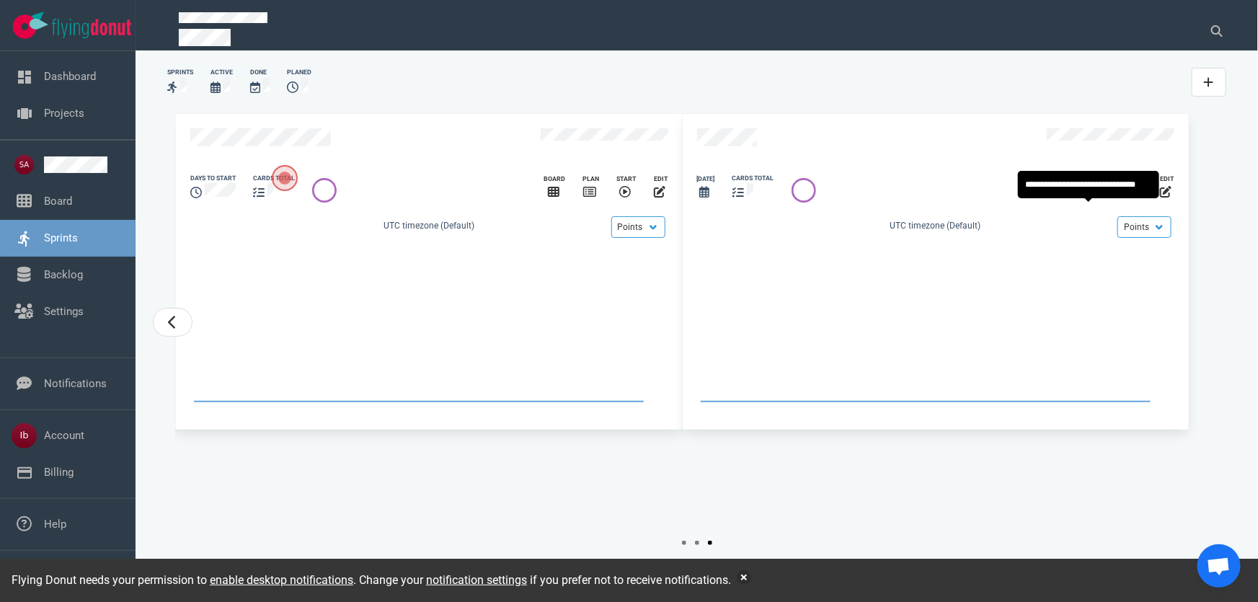
click at [1089, 198] on icon "slide 4 of 4" at bounding box center [1082, 192] width 13 height 12
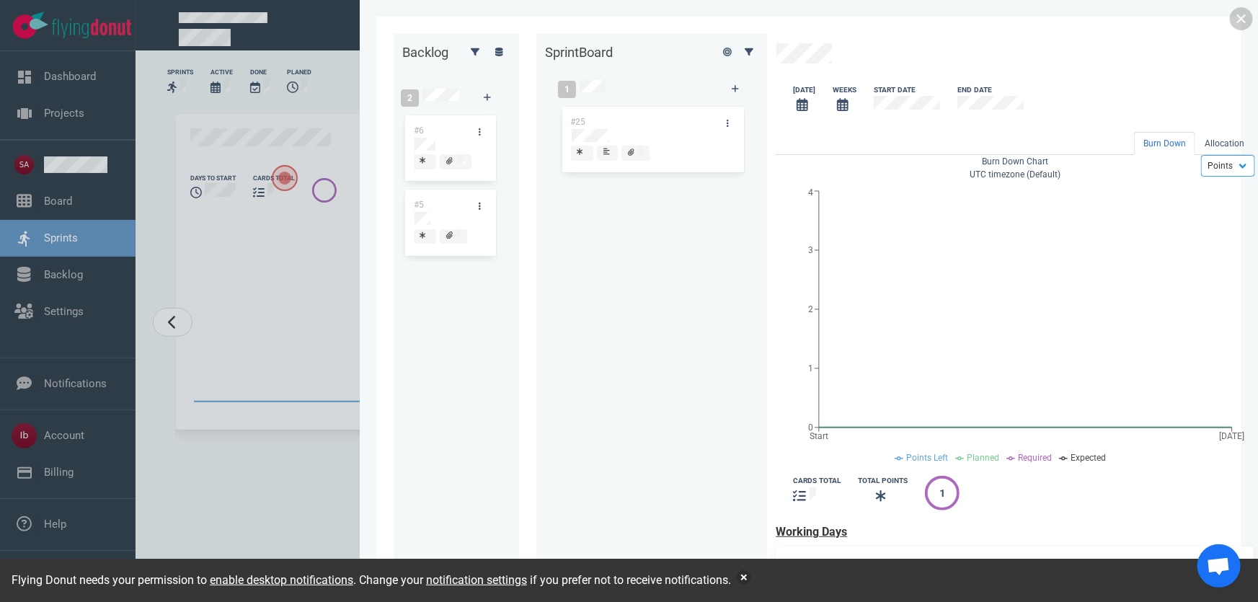
click at [559, 248] on div "#25" at bounding box center [652, 320] width 186 height 432
click at [575, 206] on div "#25" at bounding box center [652, 320] width 186 height 432
click at [559, 141] on div "#25 #25" at bounding box center [652, 320] width 186 height 432
click at [1237, 19] on link at bounding box center [1241, 18] width 23 height 23
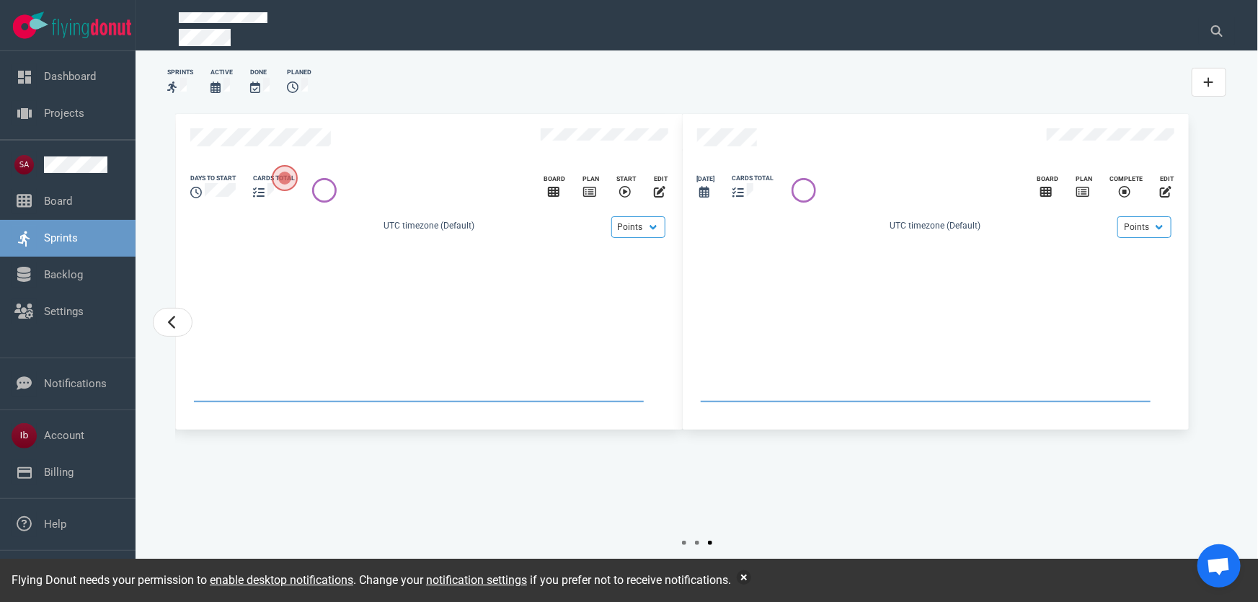
click at [1160, 210] on div "edit" at bounding box center [1167, 188] width 32 height 44
click at [1165, 198] on icon "slide 4 of 4" at bounding box center [1166, 192] width 12 height 12
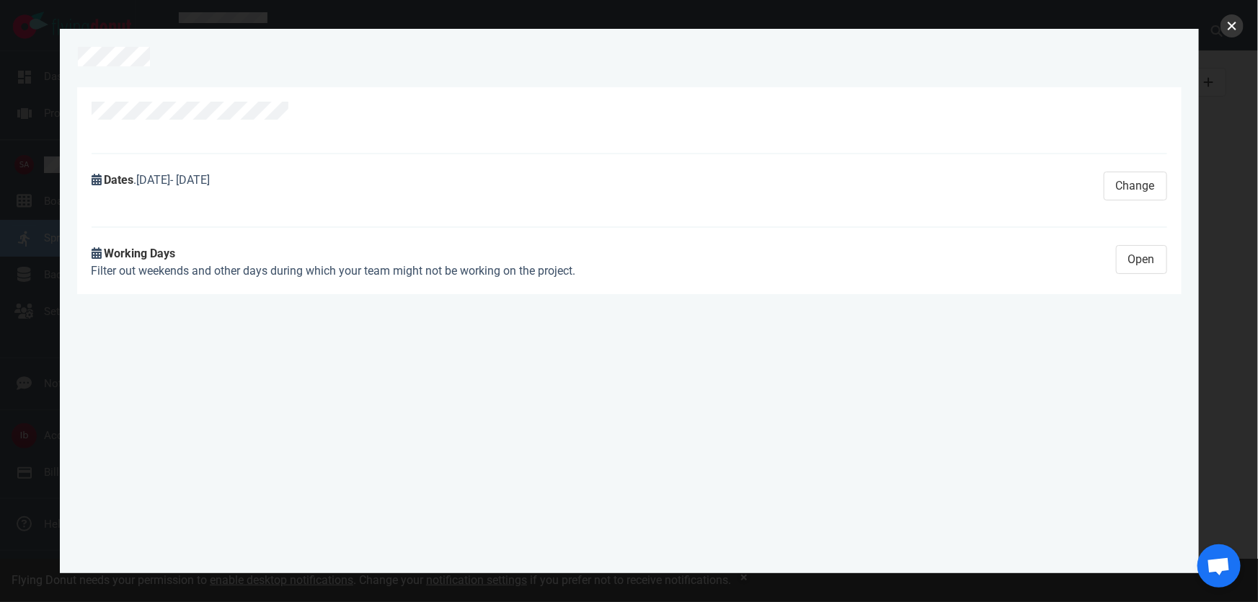
click at [1229, 26] on button "close" at bounding box center [1232, 25] width 23 height 23
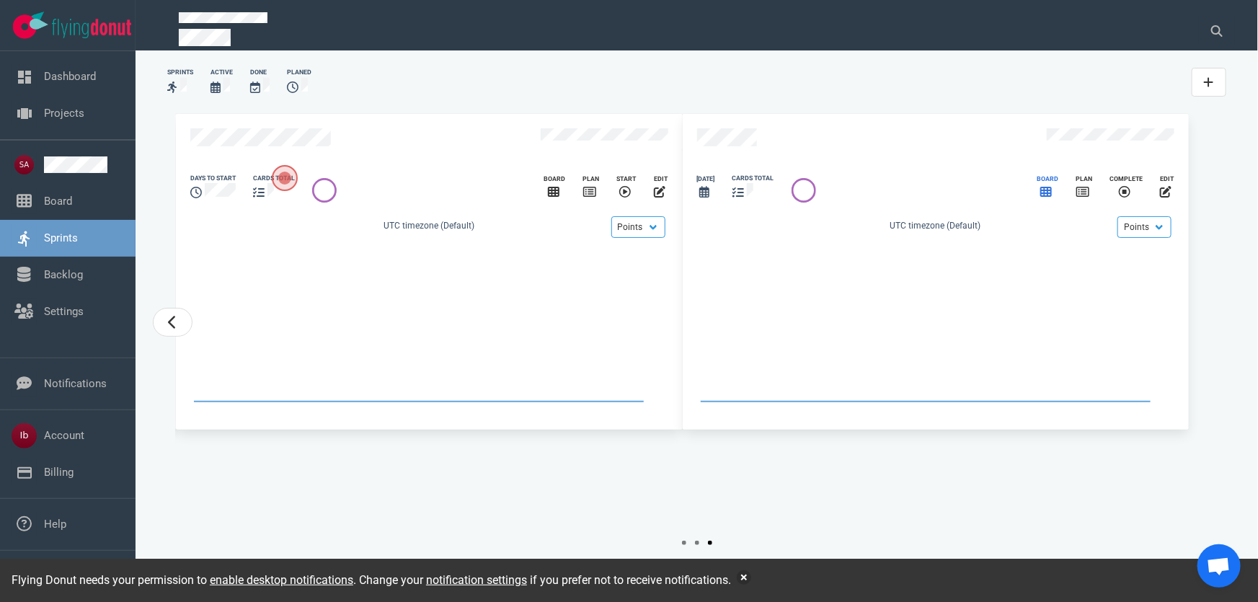
click at [1052, 197] on icon "slide 4 of 4" at bounding box center [1046, 192] width 12 height 10
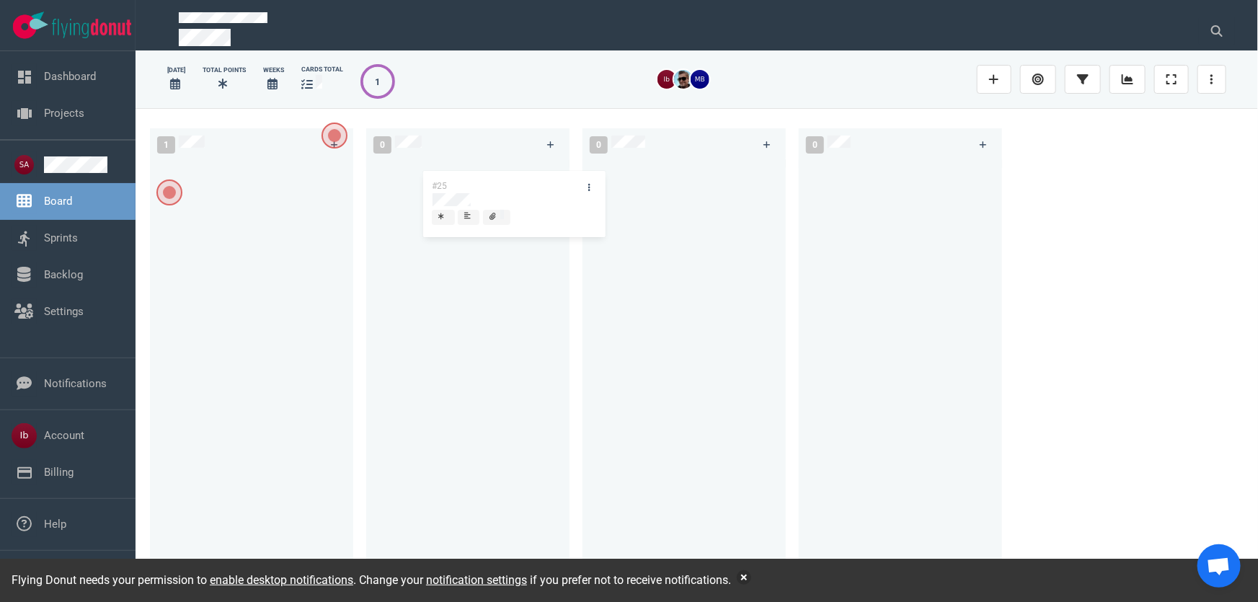
drag, startPoint x: 211, startPoint y: 187, endPoint x: 473, endPoint y: 195, distance: 262.6
click at [473, 195] on div "1 #25 #25 0 0 0" at bounding box center [697, 354] width 1123 height 493
click at [514, 292] on div "#25" at bounding box center [468, 365] width 186 height 412
click at [444, 187] on div at bounding box center [467, 191] width 163 height 13
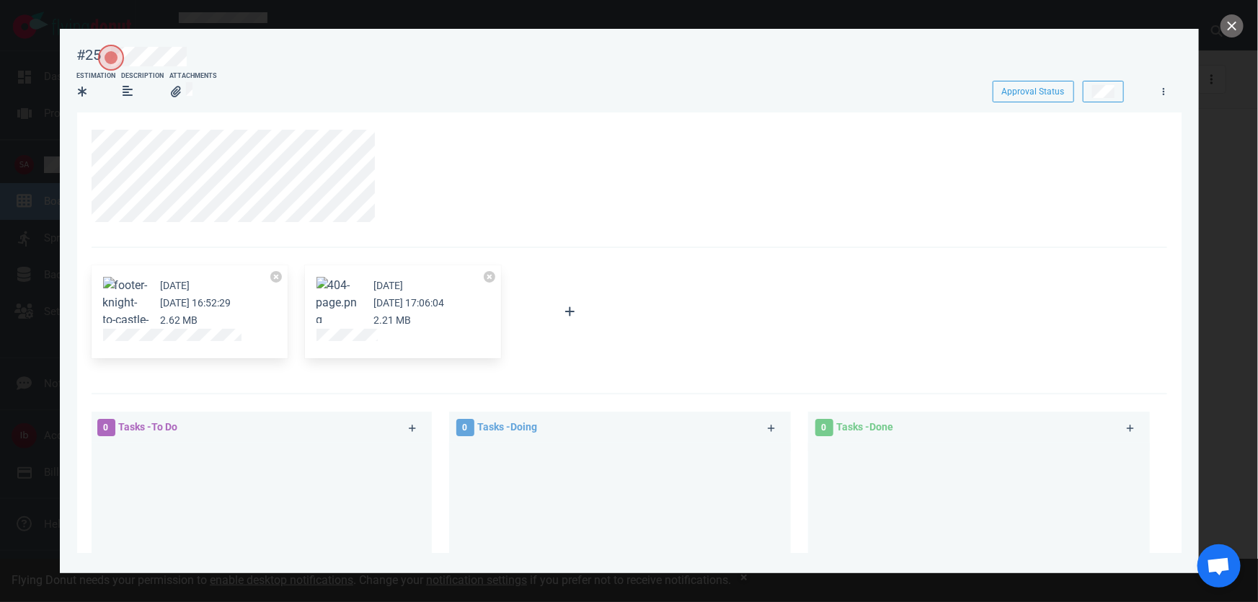
click at [342, 281] on button "Zoom image" at bounding box center [340, 303] width 46 height 52
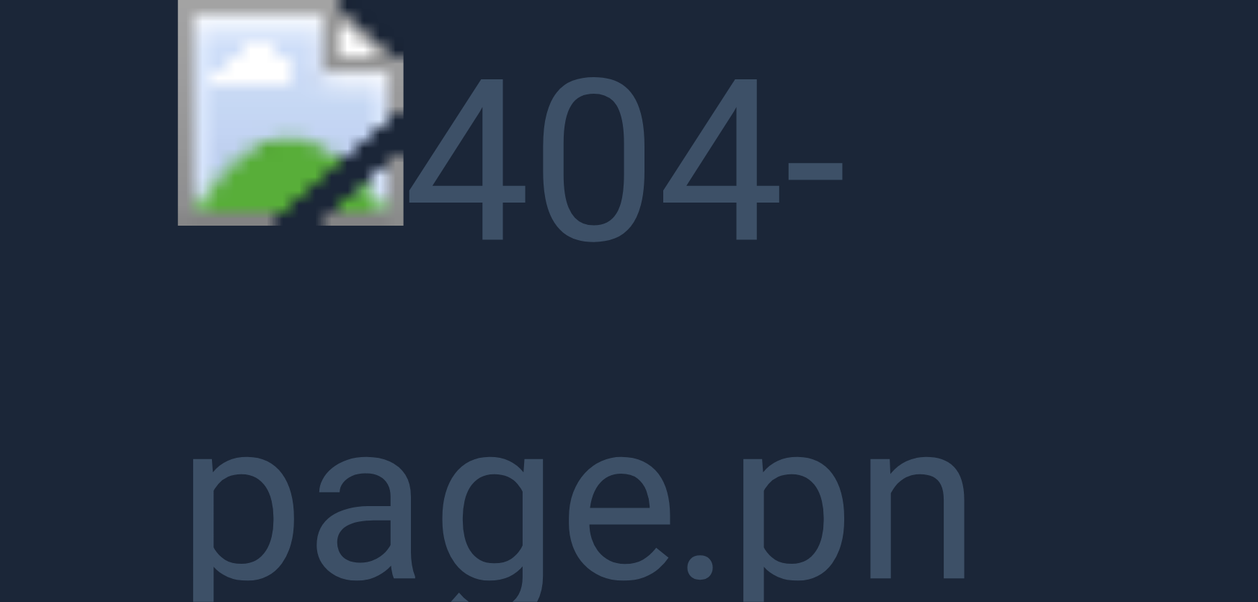
click at [161, 111] on button "Unzoom image" at bounding box center [629, 301] width 1258 height 602
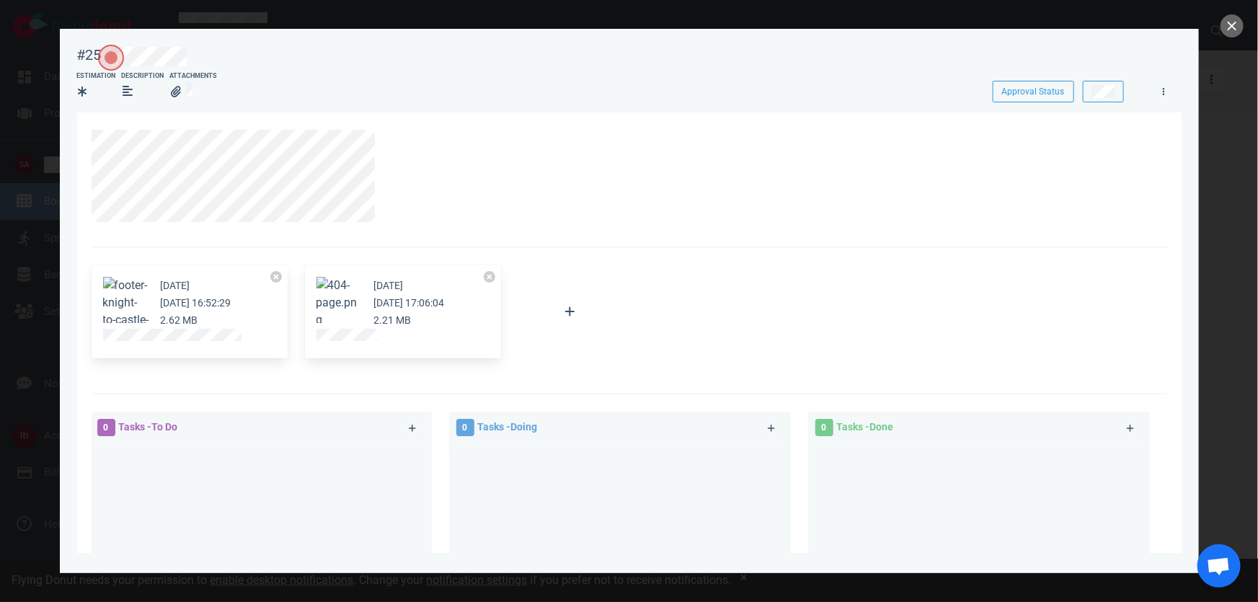
click at [131, 290] on button "Zoom image" at bounding box center [126, 311] width 46 height 69
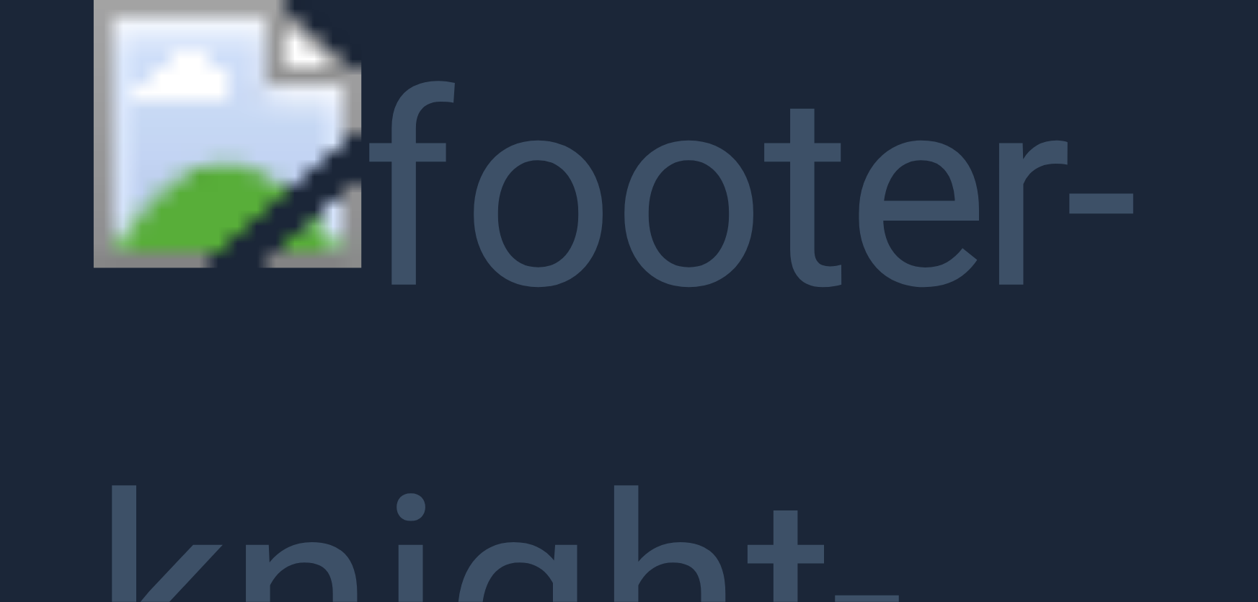
click at [53, 211] on button "Unzoom image" at bounding box center [629, 301] width 1258 height 602
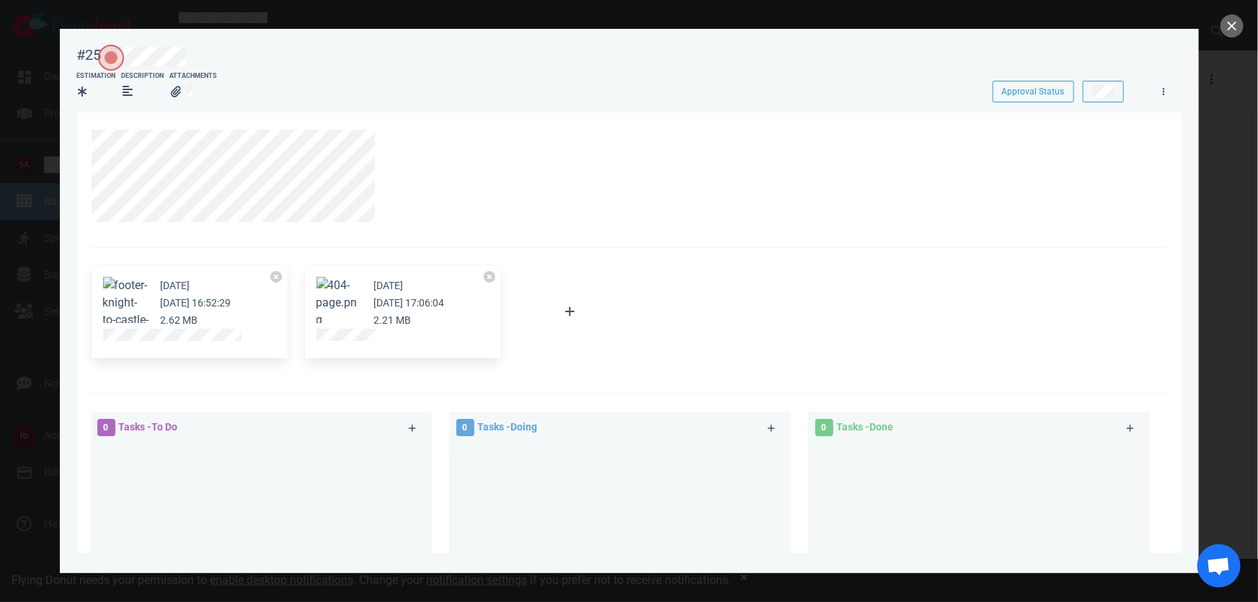
click at [348, 306] on button "Zoom image" at bounding box center [340, 303] width 46 height 52
click at [338, 293] on button "Zoom image" at bounding box center [340, 303] width 46 height 52
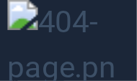
click at [103, 21] on button "Unzoom image" at bounding box center [68, 40] width 137 height 81
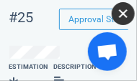
click at [123, 12] on button "close" at bounding box center [123, 13] width 23 height 23
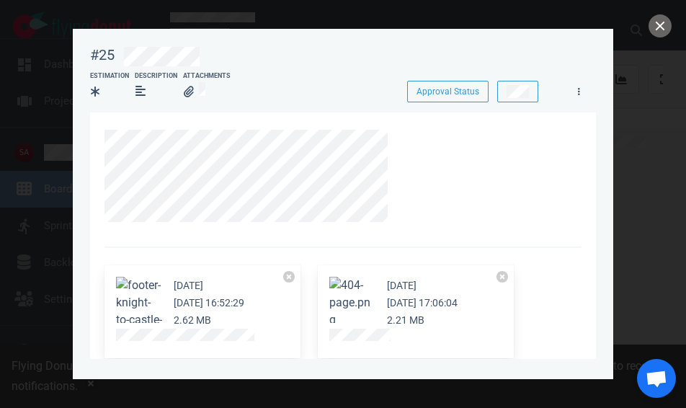
click at [340, 284] on button "Zoom image" at bounding box center [352, 303] width 46 height 52
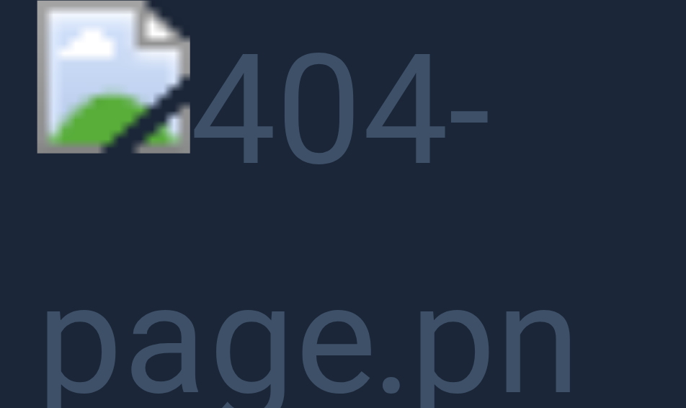
click at [520, 84] on button "Unzoom image" at bounding box center [343, 204] width 686 height 408
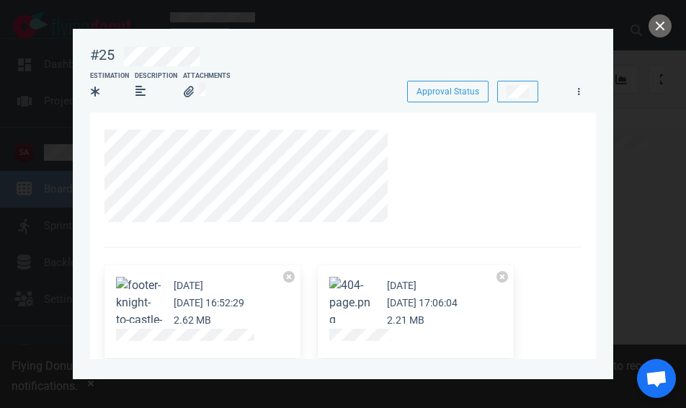
click at [357, 290] on button "Zoom image" at bounding box center [352, 303] width 46 height 52
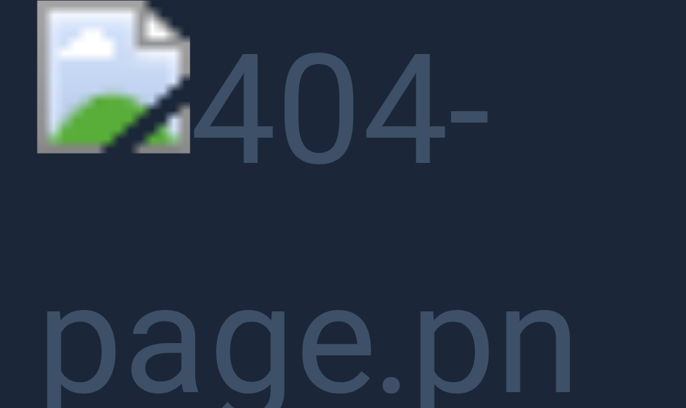
click at [368, 108] on button "Unzoom image" at bounding box center [343, 204] width 686 height 408
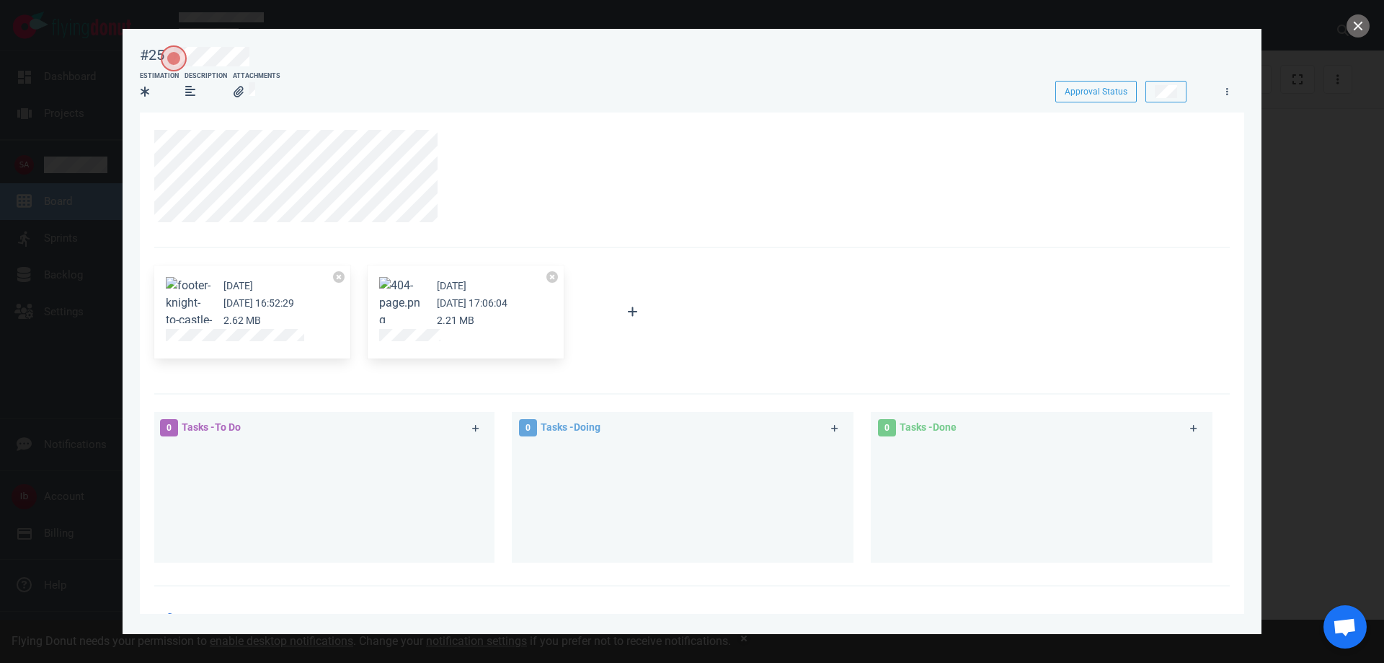
click at [276, 131] on button "Zoom image" at bounding box center [402, 303] width 46 height 52
click at [415, 293] on button "Zoom image" at bounding box center [402, 303] width 46 height 52
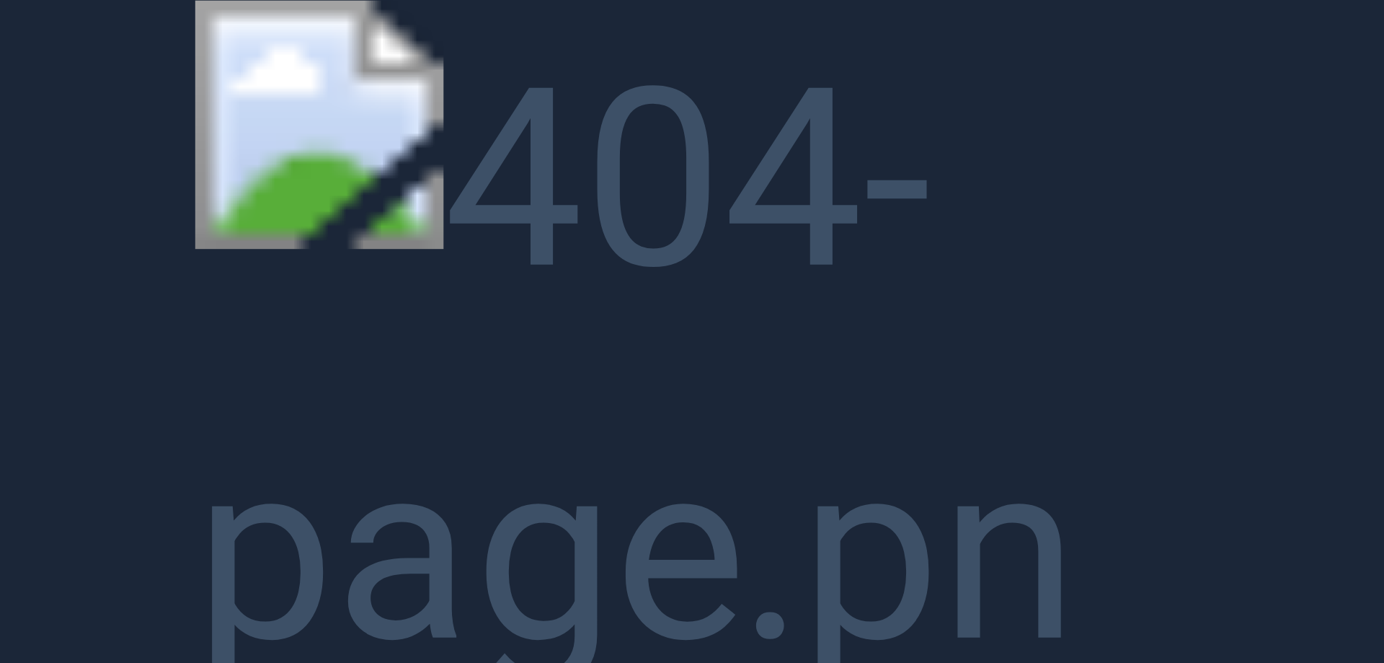
click at [667, 177] on button "Unzoom image" at bounding box center [692, 331] width 1384 height 663
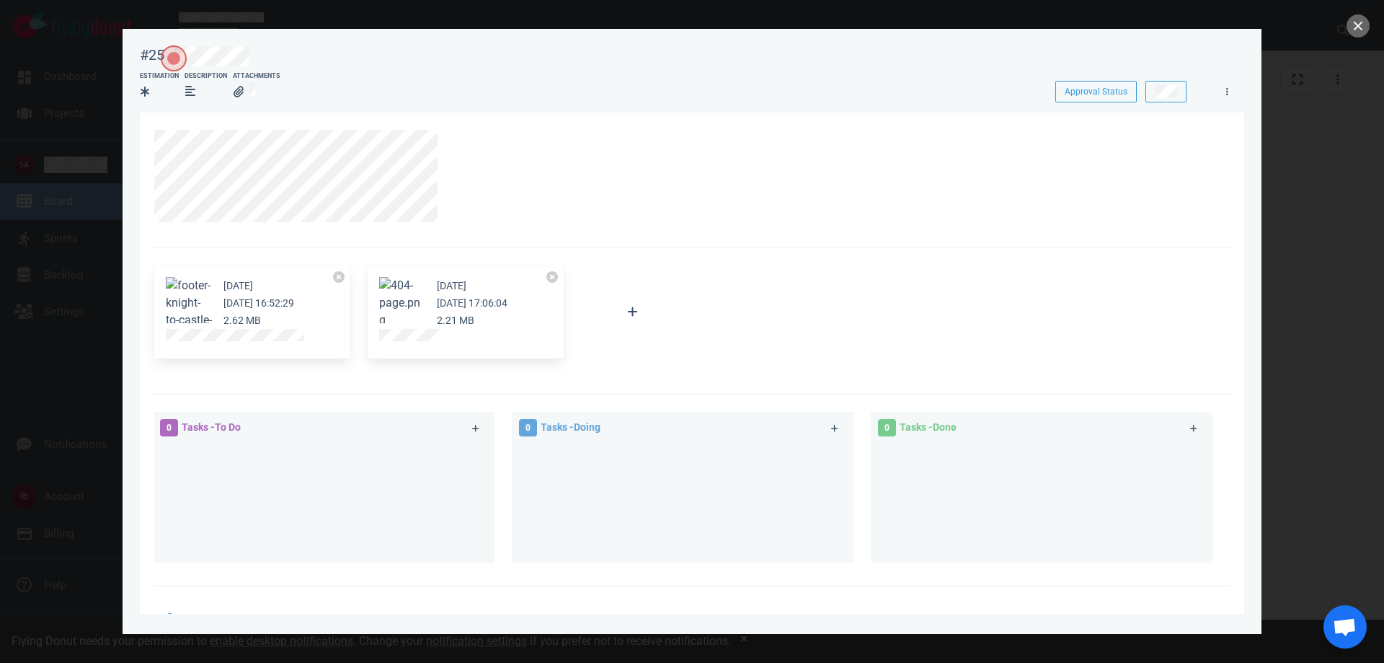
click at [420, 288] on button "Zoom image" at bounding box center [402, 303] width 46 height 52
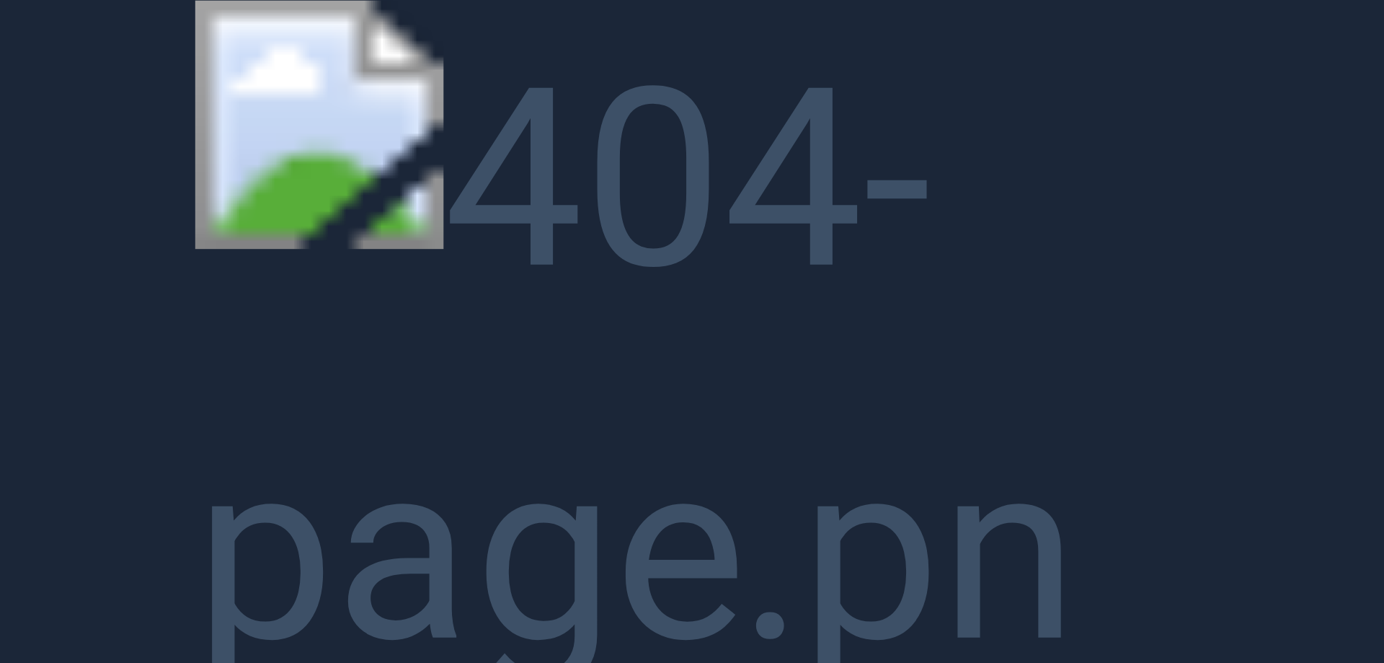
click at [1206, 180] on button "Unzoom image" at bounding box center [692, 331] width 1384 height 663
